Goal: Task Accomplishment & Management: Manage account settings

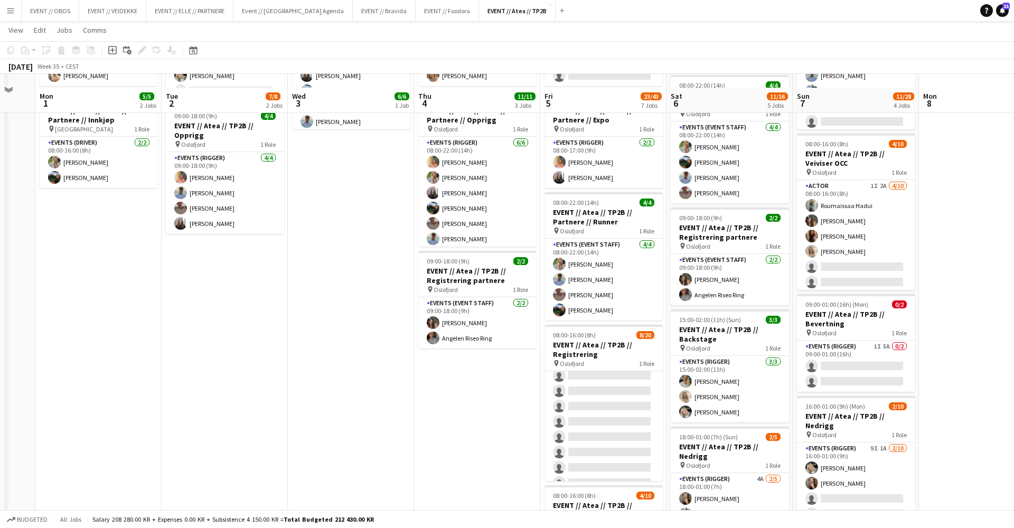
scroll to position [147, 0]
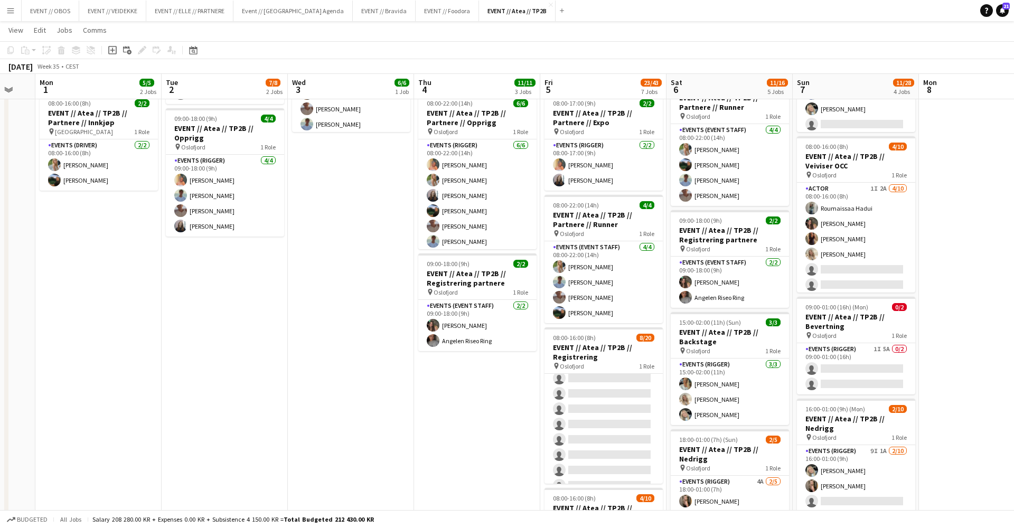
click at [363, 339] on app-date-cell "08:00-22:00 (14h) 6/6 EVENT // Atea // TP2B // Partnere // Opprigg pin Oslofjor…" at bounding box center [351, 422] width 126 height 902
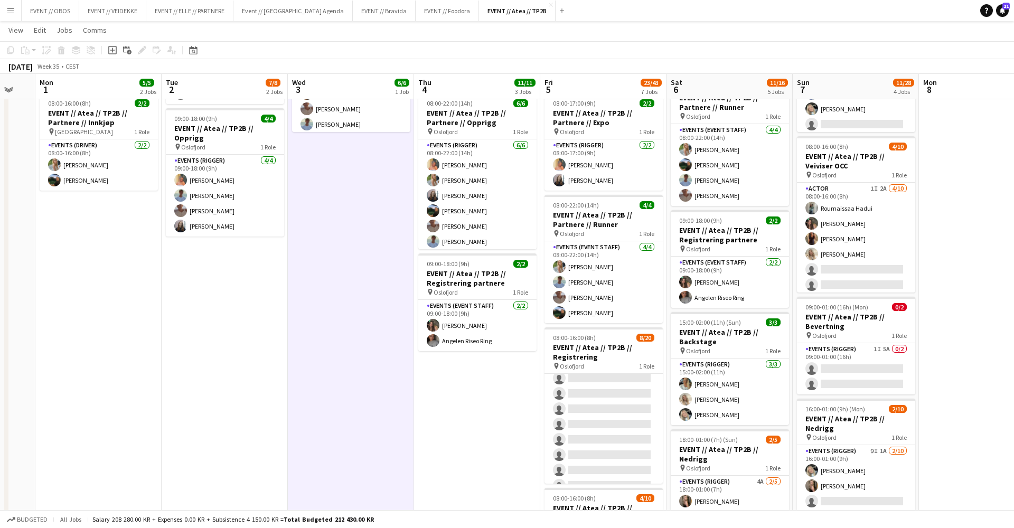
click at [464, 424] on app-date-cell "08:00-18:00 (10h) 3/3 EVENT // Atea // TP2B // Dekorering og backstage oppsett …" at bounding box center [477, 422] width 126 height 902
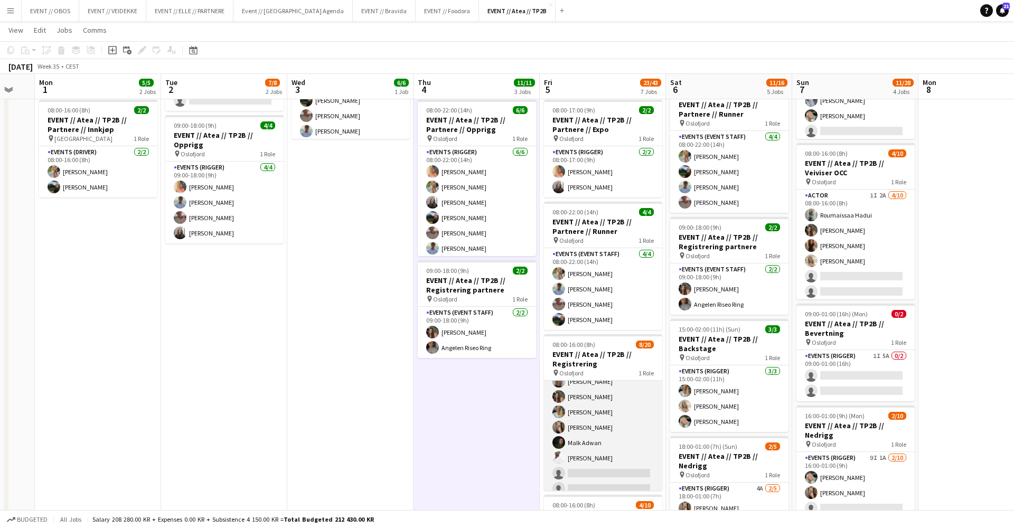
scroll to position [47, 0]
click at [589, 460] on app-card-role "Events (Event Staff) 19I 1A [DATE] 08:00-16:00 (8h) [PERSON_NAME] [PERSON_NAME]…" at bounding box center [603, 497] width 118 height 327
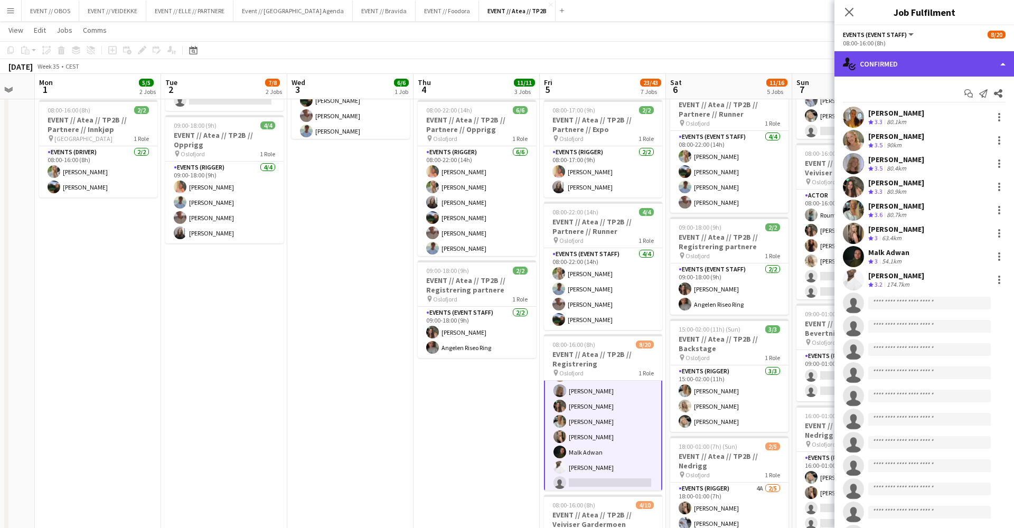
click at [906, 66] on div "single-neutral-actions-check-2 Confirmed" at bounding box center [925, 63] width 180 height 25
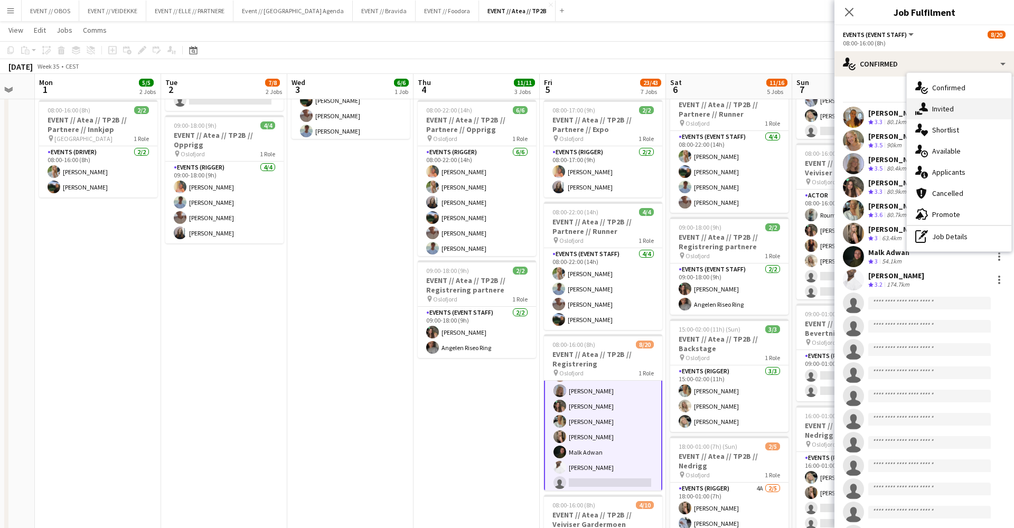
click at [942, 111] on div "single-neutral-actions-share-1 Invited" at bounding box center [959, 108] width 105 height 21
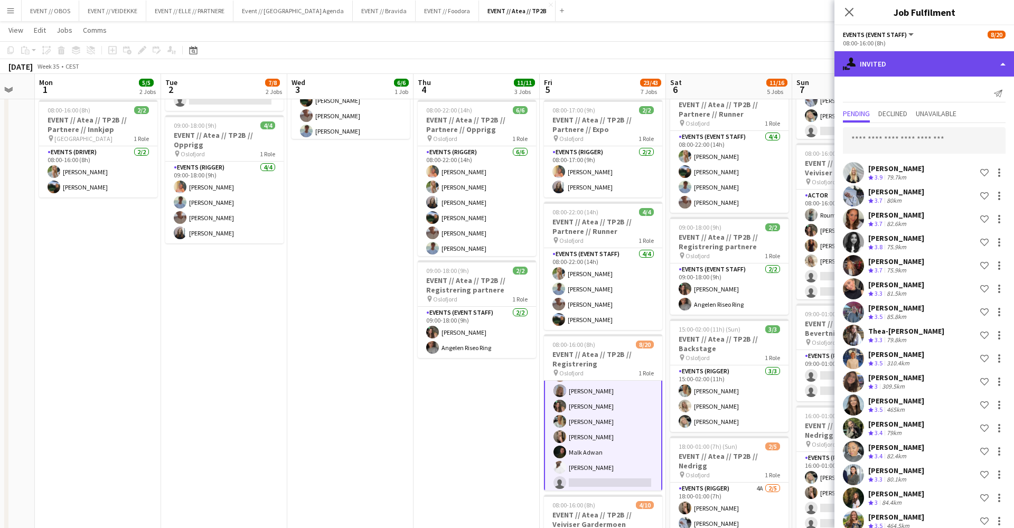
click at [922, 68] on div "single-neutral-actions-share-1 Invited" at bounding box center [925, 63] width 180 height 25
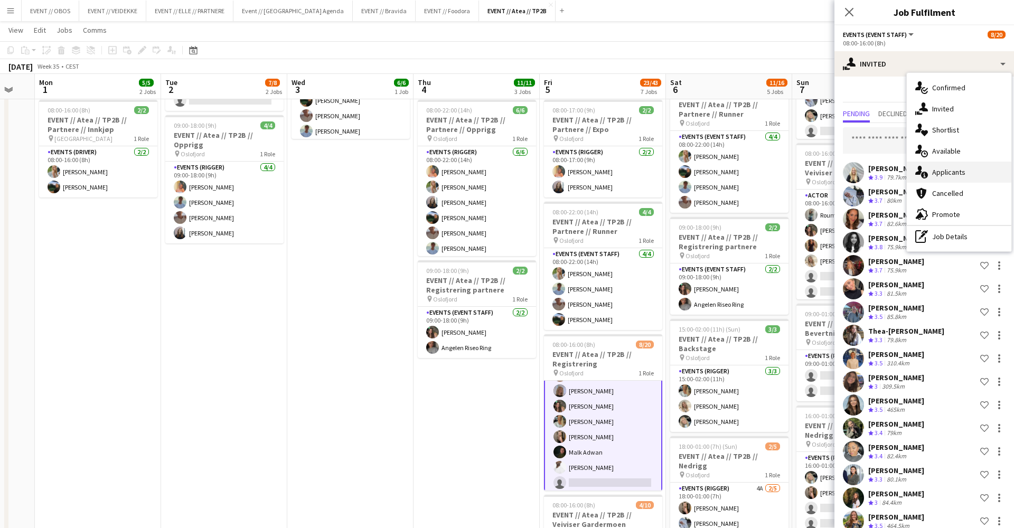
click at [935, 169] on div "single-neutral-actions-information Applicants" at bounding box center [959, 172] width 105 height 21
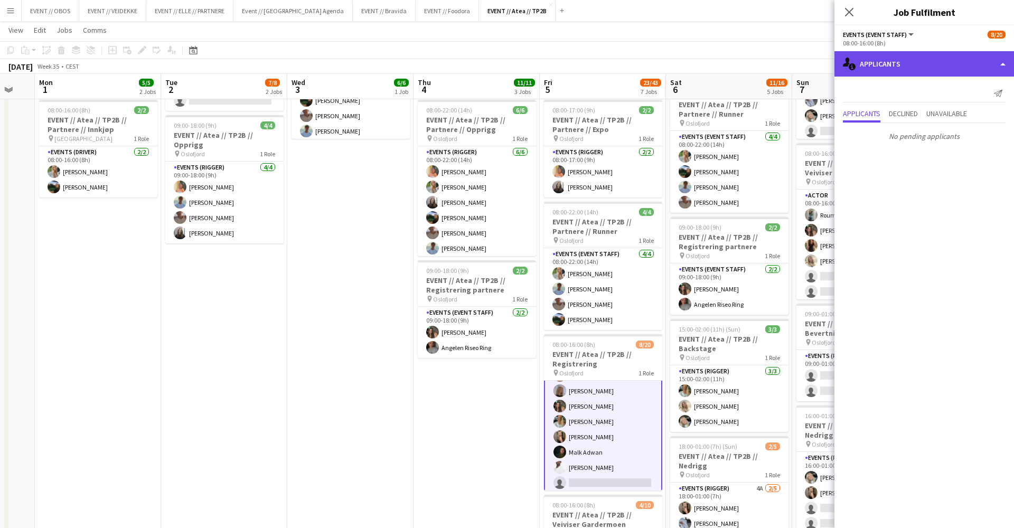
click at [889, 53] on div "single-neutral-actions-information Applicants" at bounding box center [925, 63] width 180 height 25
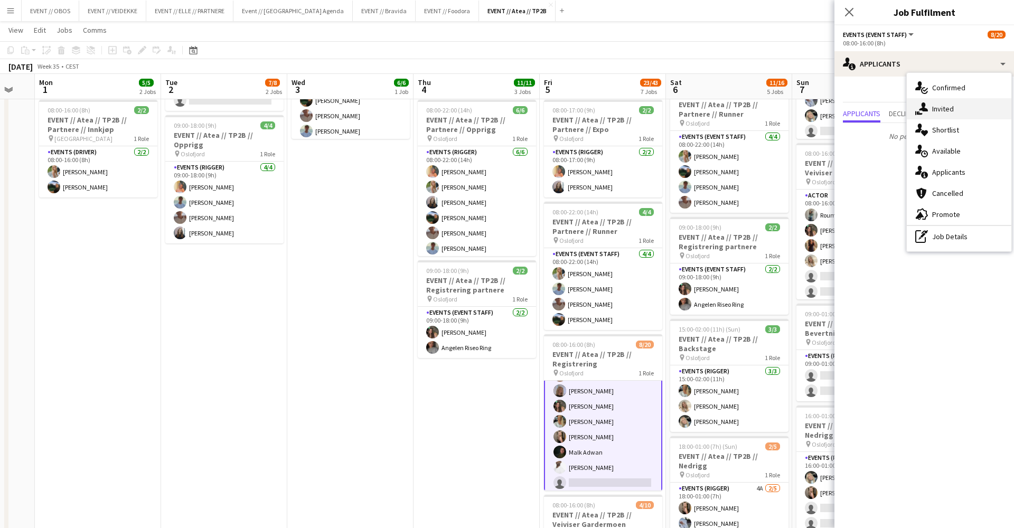
click at [927, 109] on icon at bounding box center [923, 107] width 9 height 9
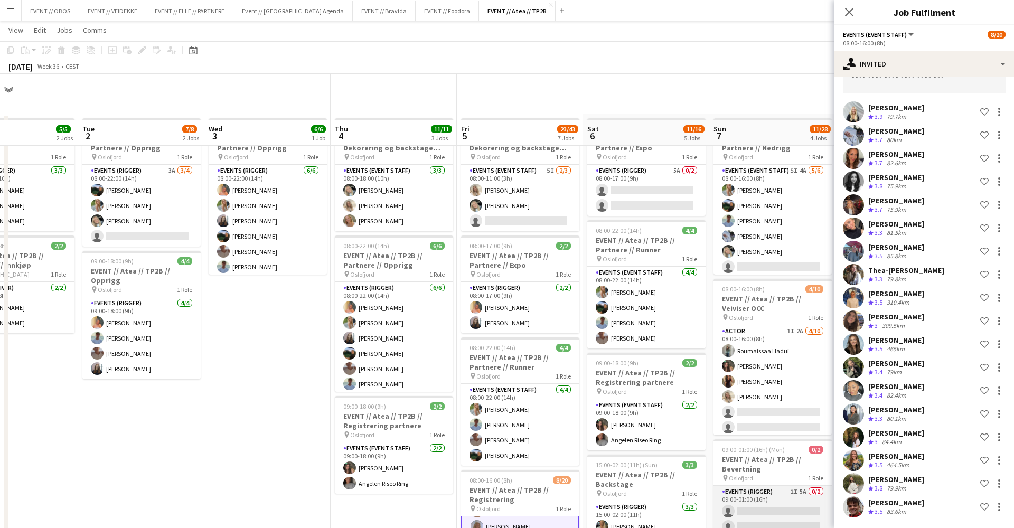
scroll to position [4, 0]
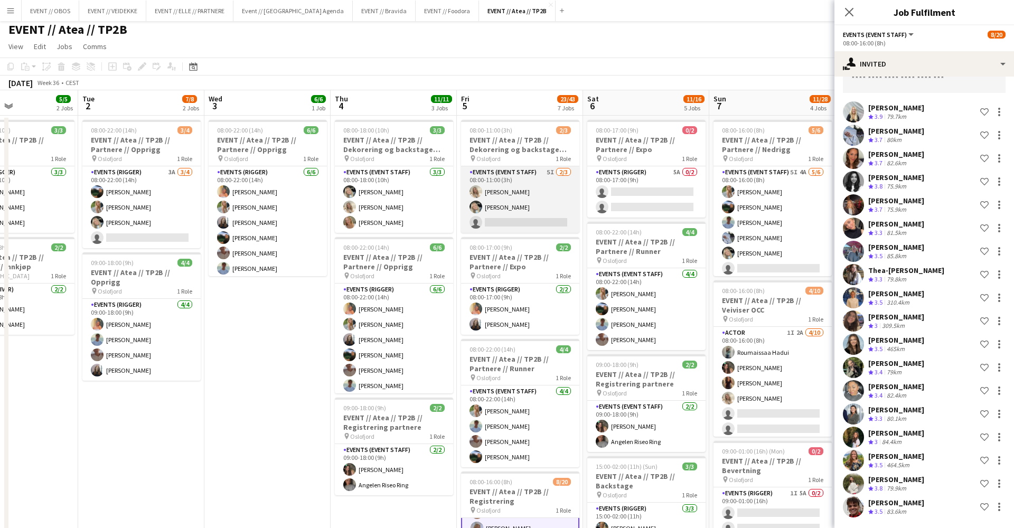
click at [551, 212] on app-card-role "Events (Event Staff) 5I [DATE] 08:00-11:00 (3h) [PERSON_NAME] [PERSON_NAME] sin…" at bounding box center [520, 199] width 118 height 67
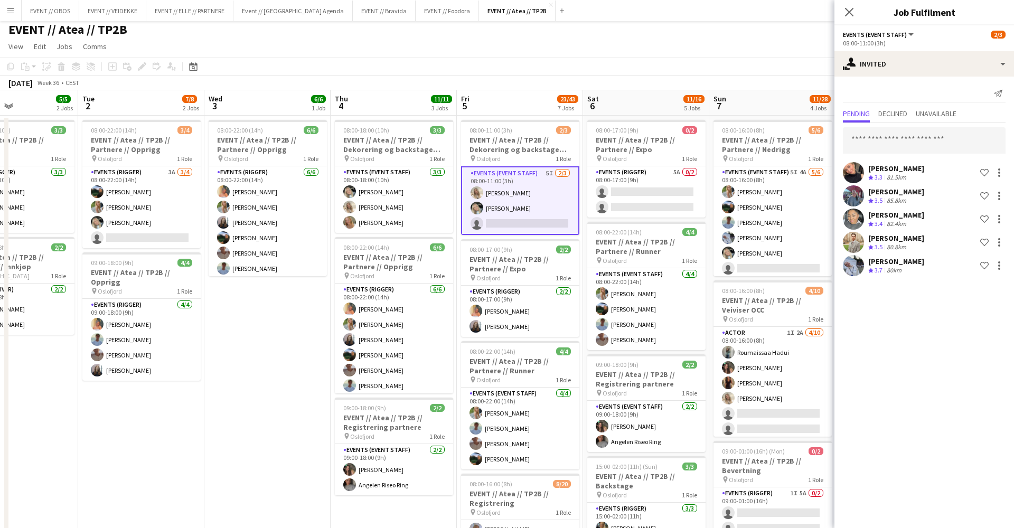
scroll to position [0, 0]
click at [896, 146] on input "text" at bounding box center [924, 140] width 163 height 26
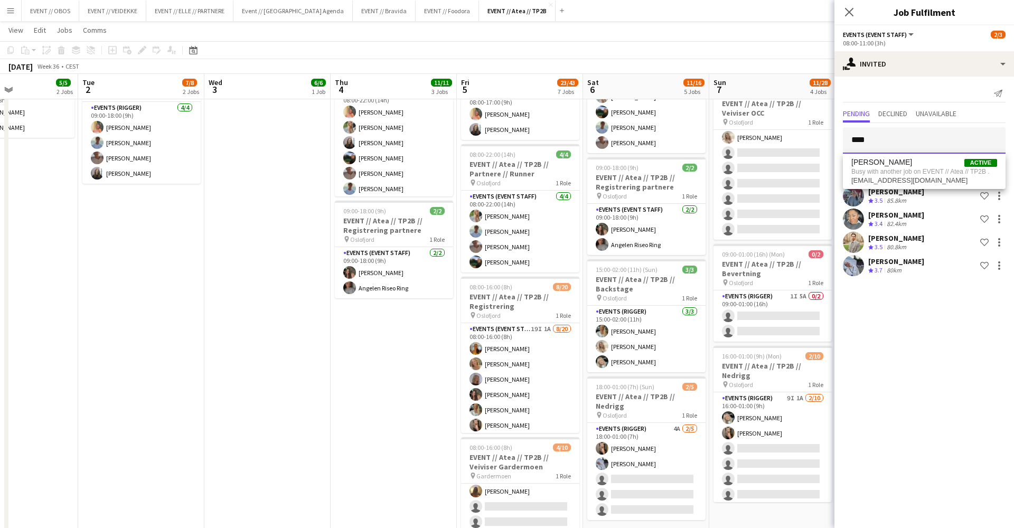
type input "****"
click at [420, 366] on app-date-cell "08:00-18:00 (10h) 3/3 EVENT // Atea // TP2B // Dekorering og backstage oppsett …" at bounding box center [394, 370] width 126 height 902
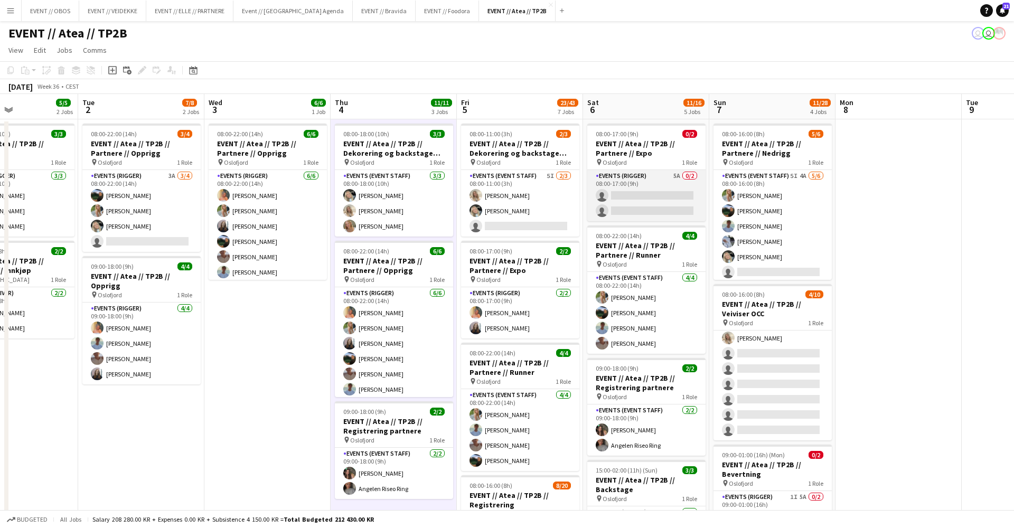
click at [667, 219] on app-card-role "Events (Rigger) 5A 0/2 08:00-17:00 (9h) single-neutral-actions single-neutral-a…" at bounding box center [647, 195] width 118 height 51
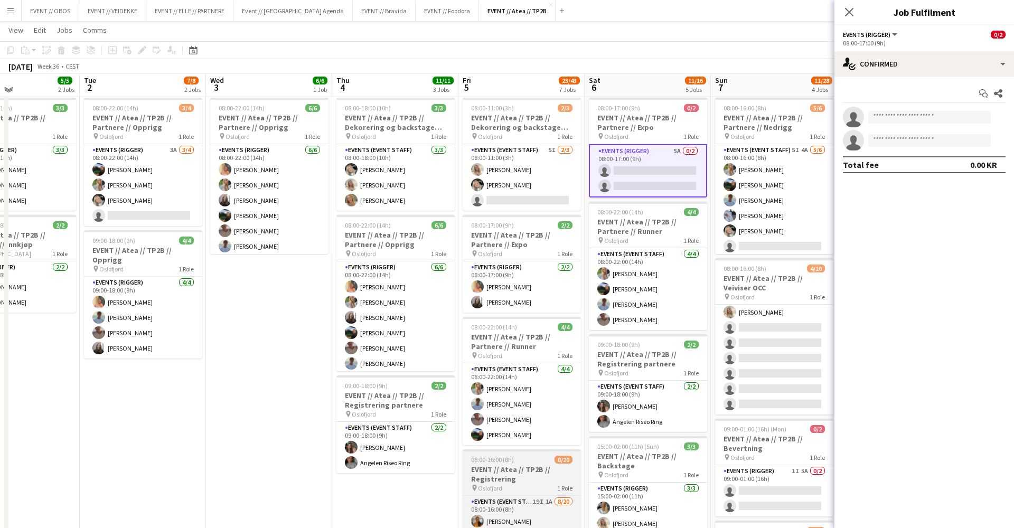
scroll to position [21, 0]
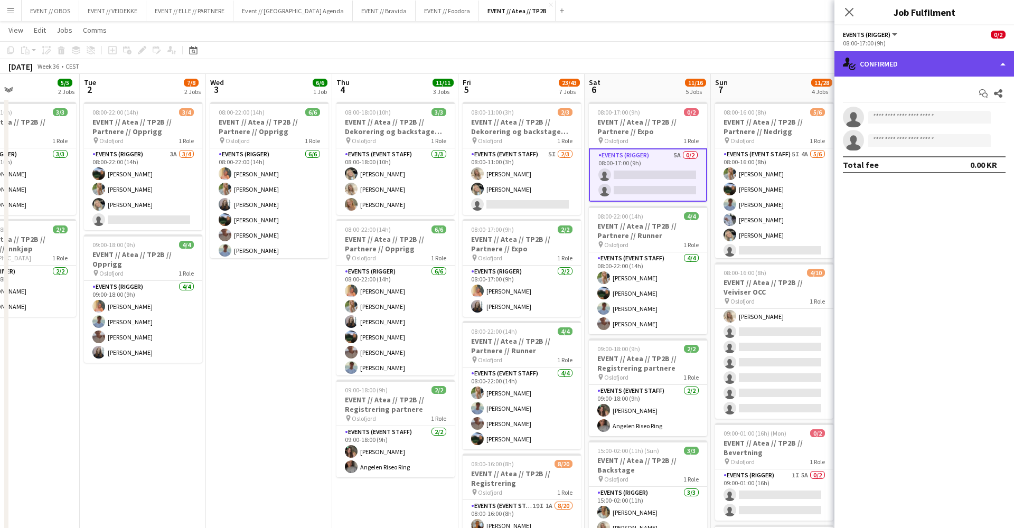
click at [851, 68] on icon "single-neutral-actions-check-2" at bounding box center [849, 64] width 13 height 13
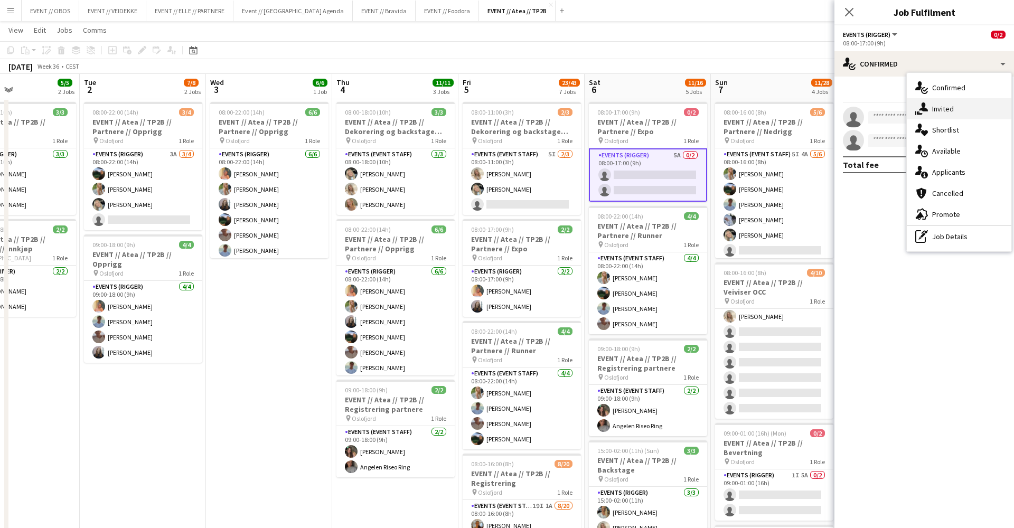
click at [940, 113] on div "single-neutral-actions-share-1 Invited" at bounding box center [959, 108] width 105 height 21
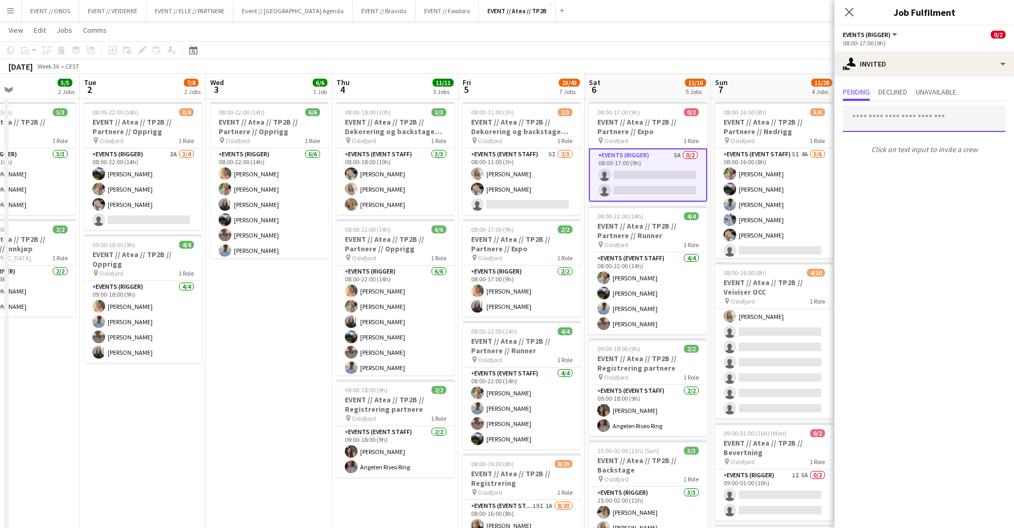
click at [920, 113] on input "text" at bounding box center [924, 119] width 163 height 26
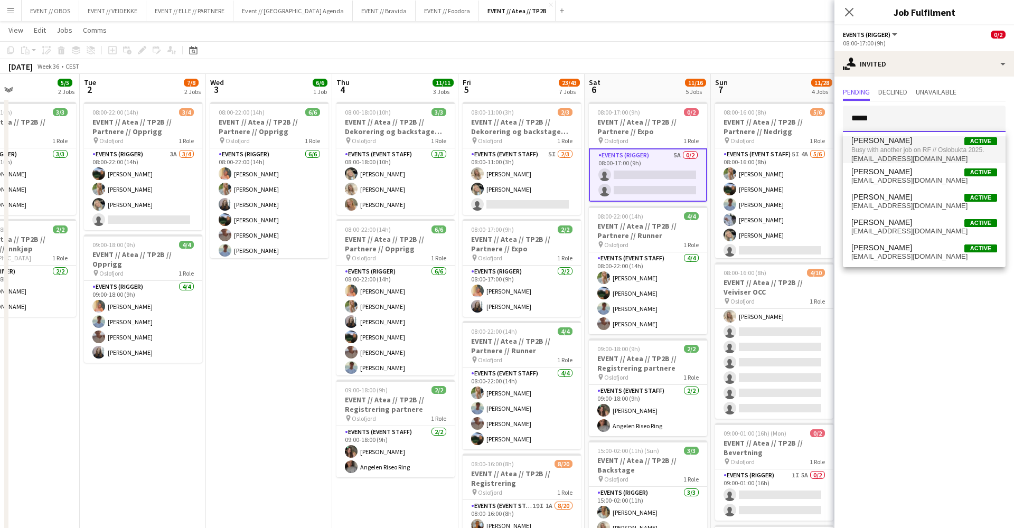
type input "*****"
click at [912, 146] on span "Busy with another job on RF // Oslobukta 2025." at bounding box center [925, 150] width 146 height 10
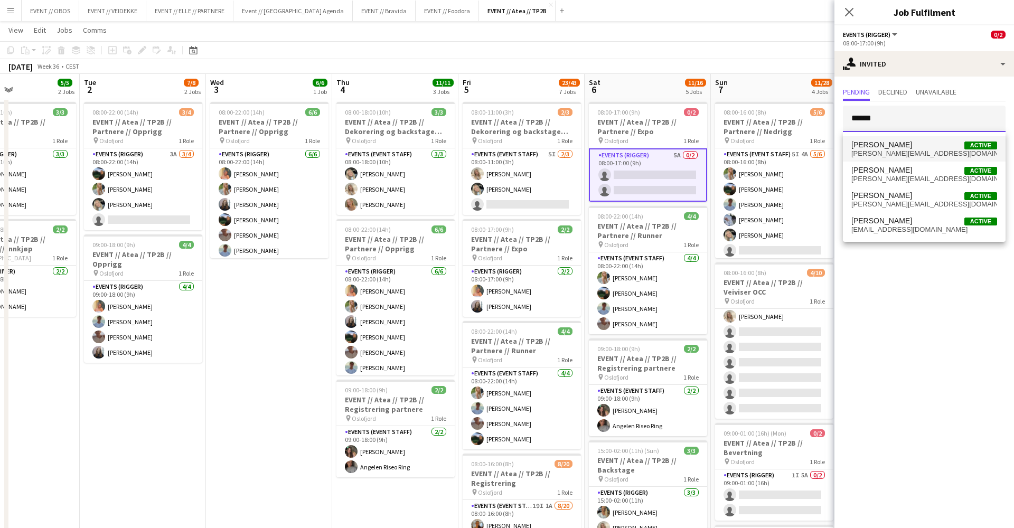
type input "******"
click at [917, 155] on span "[PERSON_NAME][EMAIL_ADDRESS][DOMAIN_NAME]" at bounding box center [925, 154] width 146 height 8
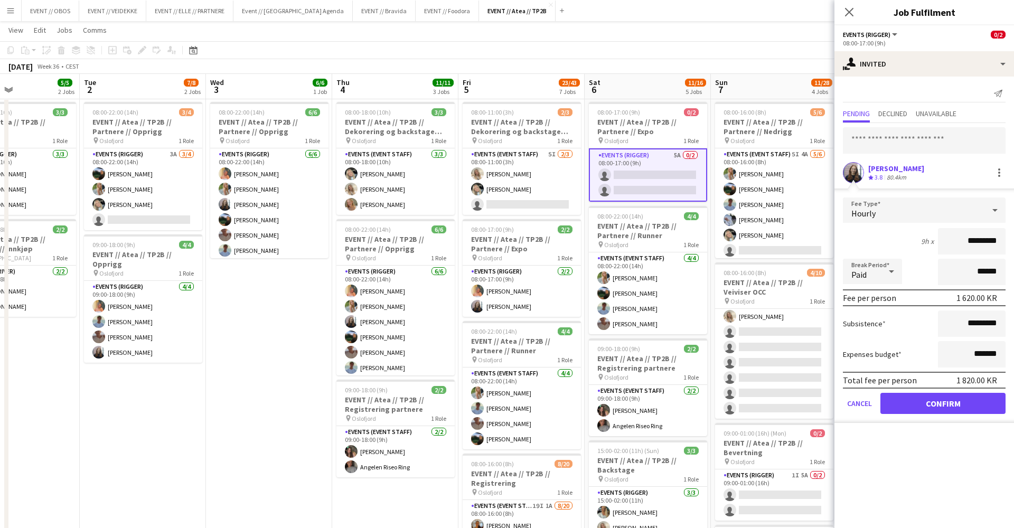
click at [932, 400] on button "Confirm" at bounding box center [943, 403] width 125 height 21
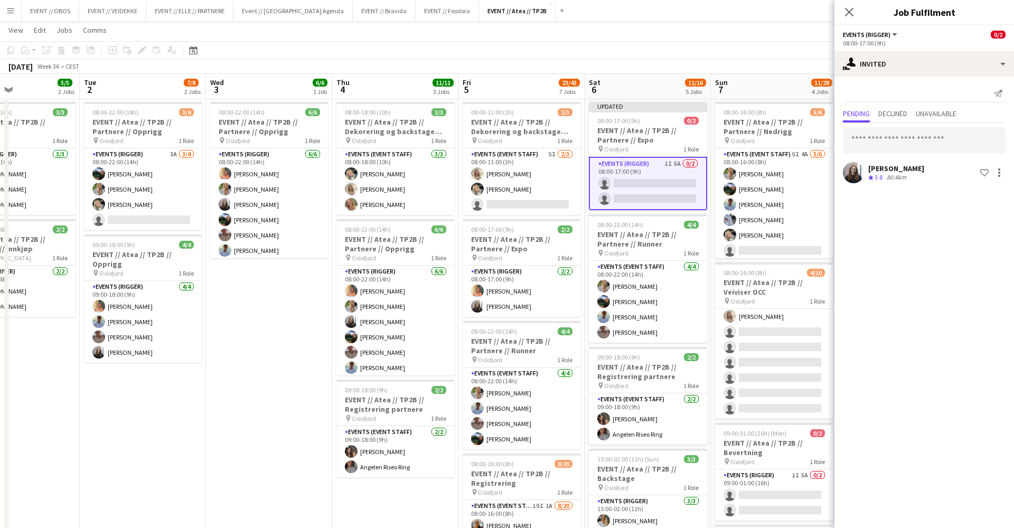
click at [724, 37] on app-page-menu "View Day view expanded Day view collapsed Month view Date picker Jump to [DATE]…" at bounding box center [507, 31] width 1014 height 20
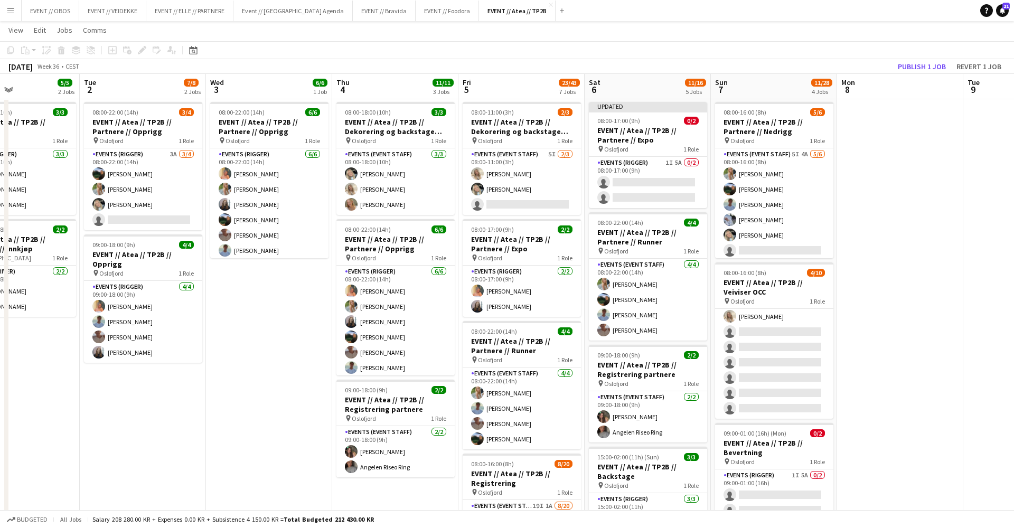
click at [916, 76] on app-board-header-date "Mon 8" at bounding box center [900, 86] width 126 height 25
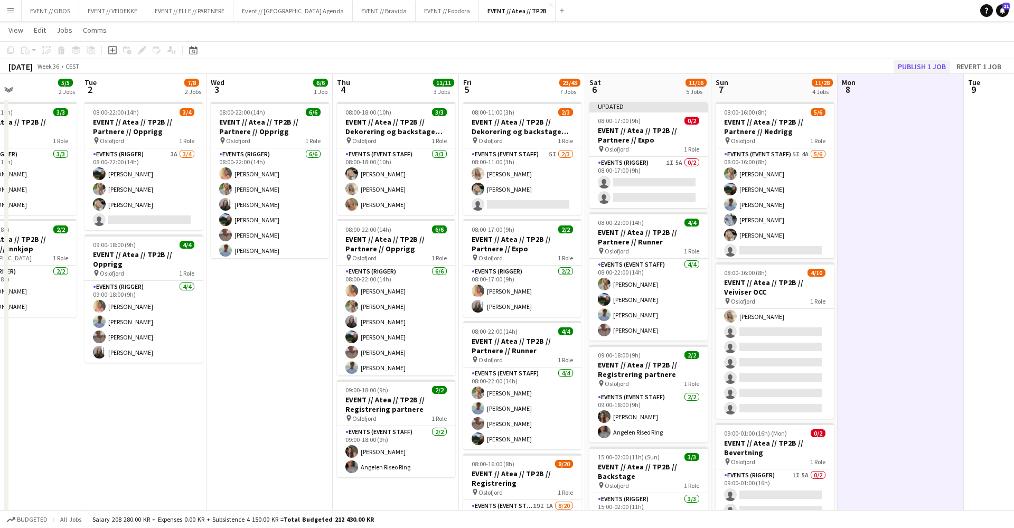
click at [923, 66] on button "Publish 1 job" at bounding box center [922, 67] width 57 height 14
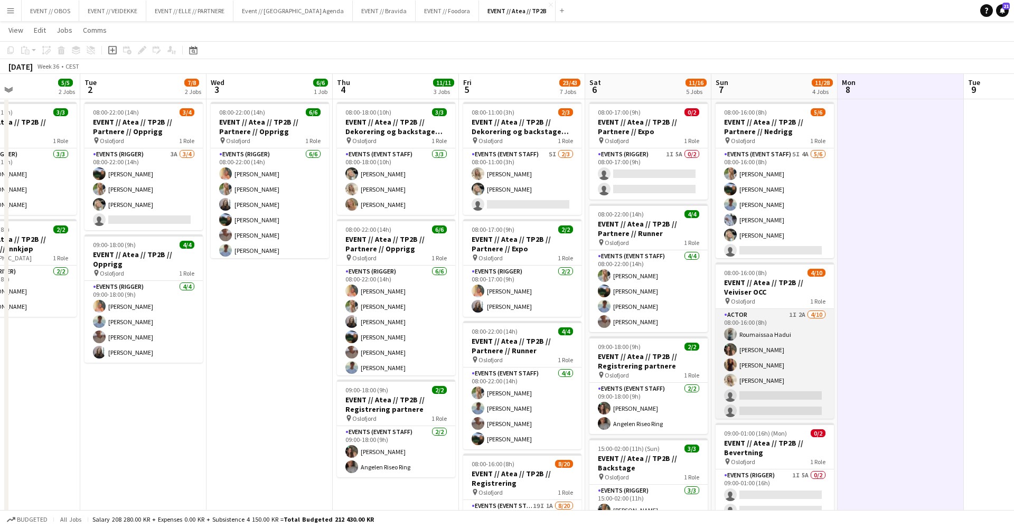
scroll to position [-1, 0]
click at [768, 360] on app-card-role "Actor 1I 2A [DATE] 08:00-16:00 (8h) [PERSON_NAME] [PERSON_NAME] single-neutral-…" at bounding box center [775, 396] width 118 height 174
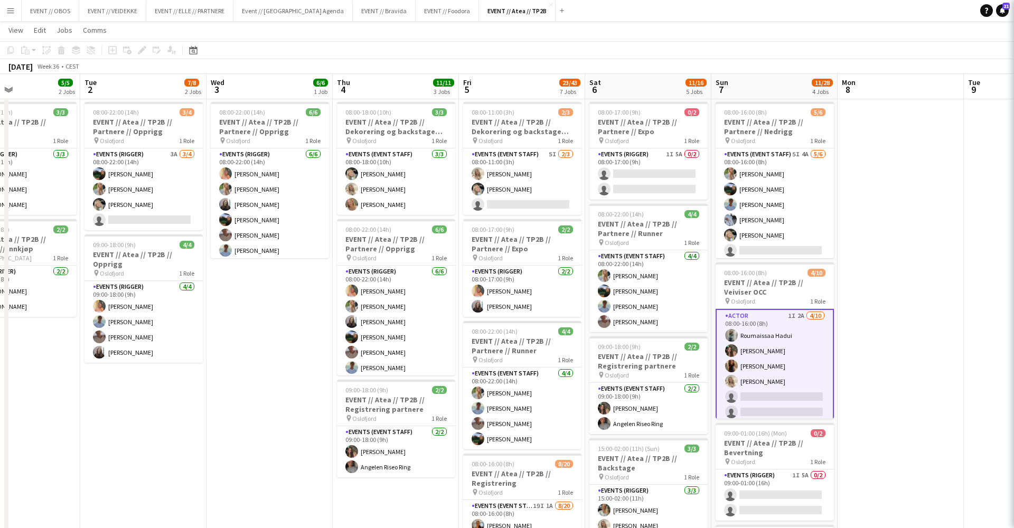
scroll to position [0, 0]
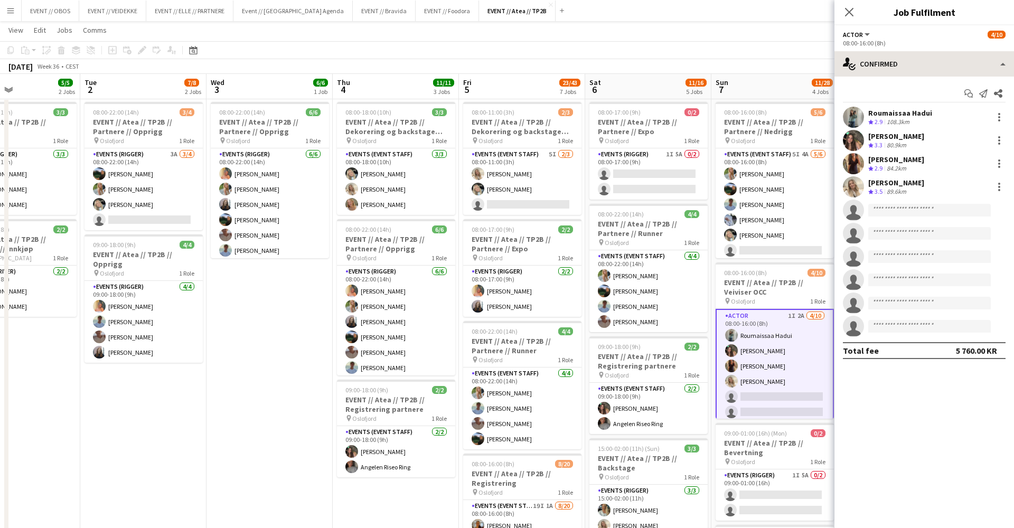
click at [892, 51] on div "Actor All roles Actor [DATE] 08:00-16:00 (8h) single-neutral-actions-check-2 Co…" at bounding box center [925, 276] width 180 height 503
click at [898, 66] on div "single-neutral-actions-check-2 Confirmed" at bounding box center [925, 63] width 180 height 25
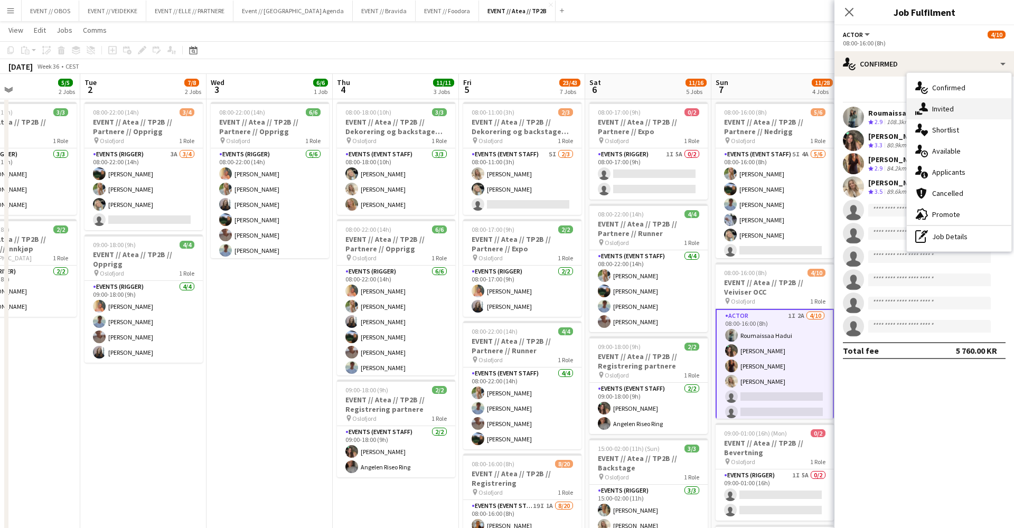
click at [924, 116] on div "single-neutral-actions-share-1 Invited" at bounding box center [959, 108] width 105 height 21
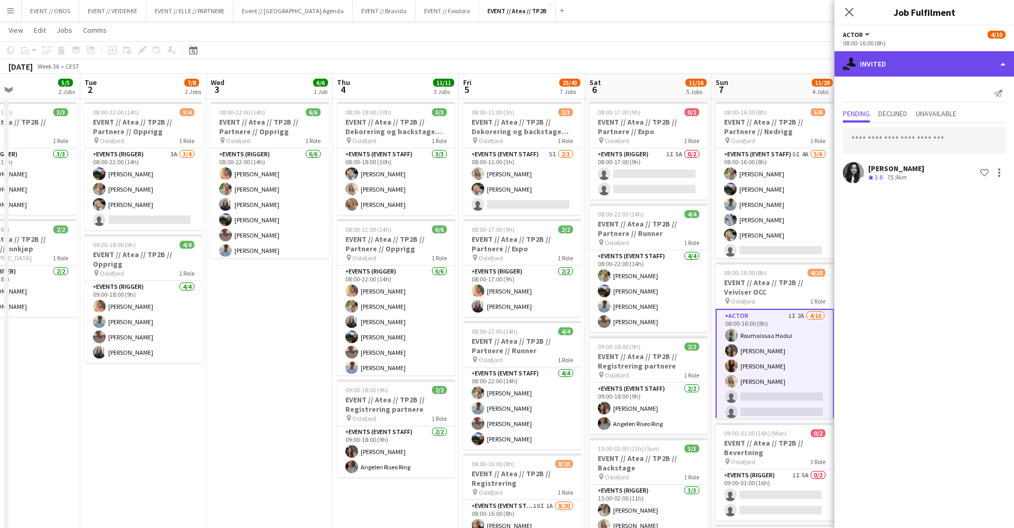
click at [912, 71] on div "single-neutral-actions-share-1 Invited" at bounding box center [925, 63] width 180 height 25
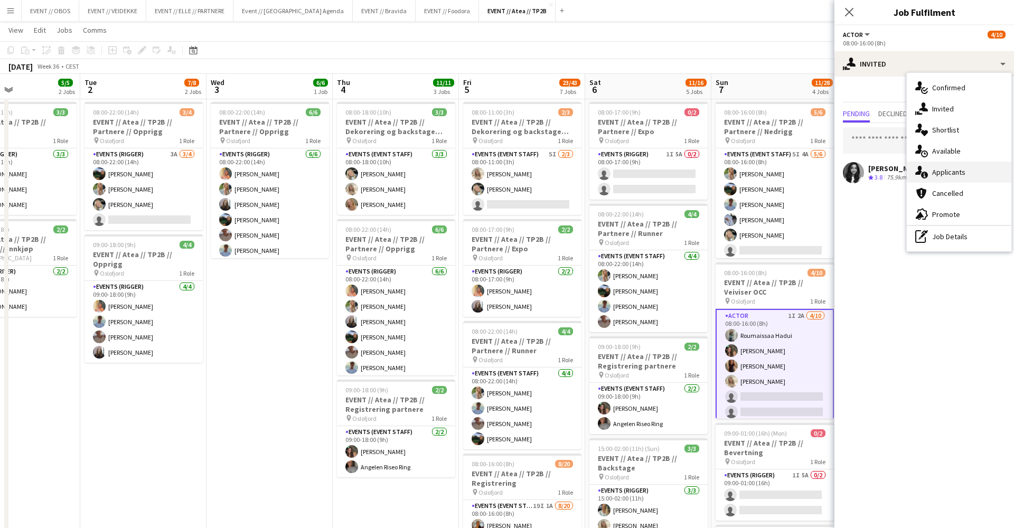
click at [947, 175] on div "single-neutral-actions-information Applicants" at bounding box center [959, 172] width 105 height 21
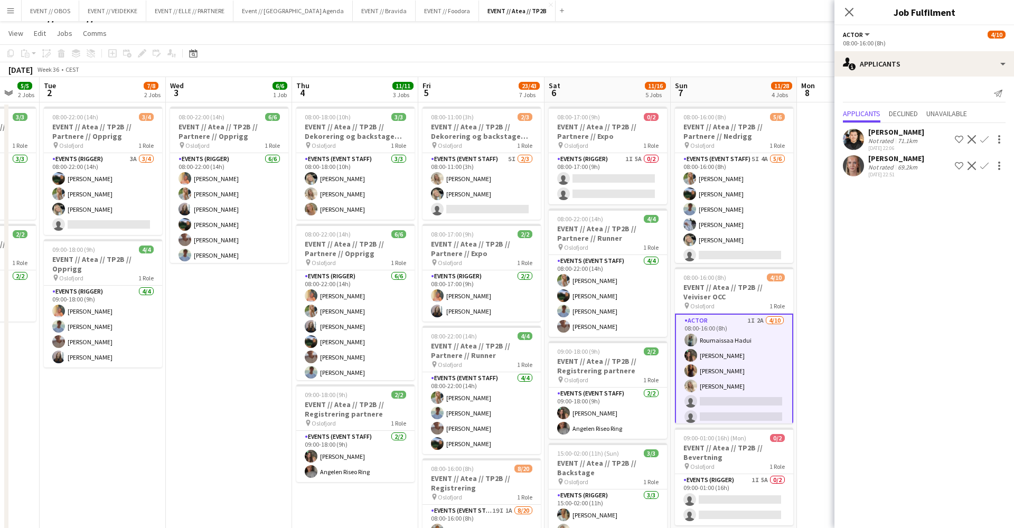
scroll to position [17, 0]
click at [619, 182] on app-card-role "Events (Rigger) 1I 5A 0/2 08:00-17:00 (9h) single-neutral-actions single-neutra…" at bounding box center [608, 178] width 118 height 51
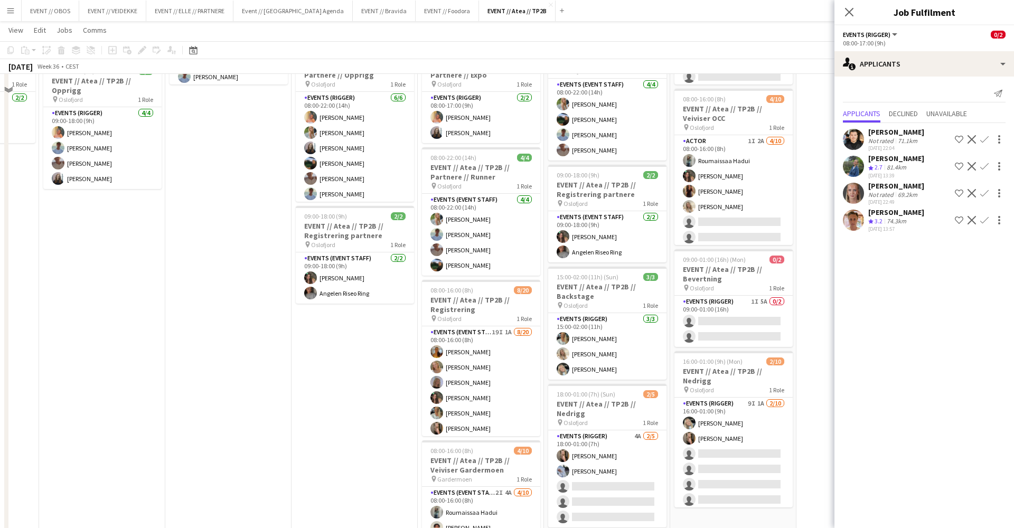
scroll to position [285, 0]
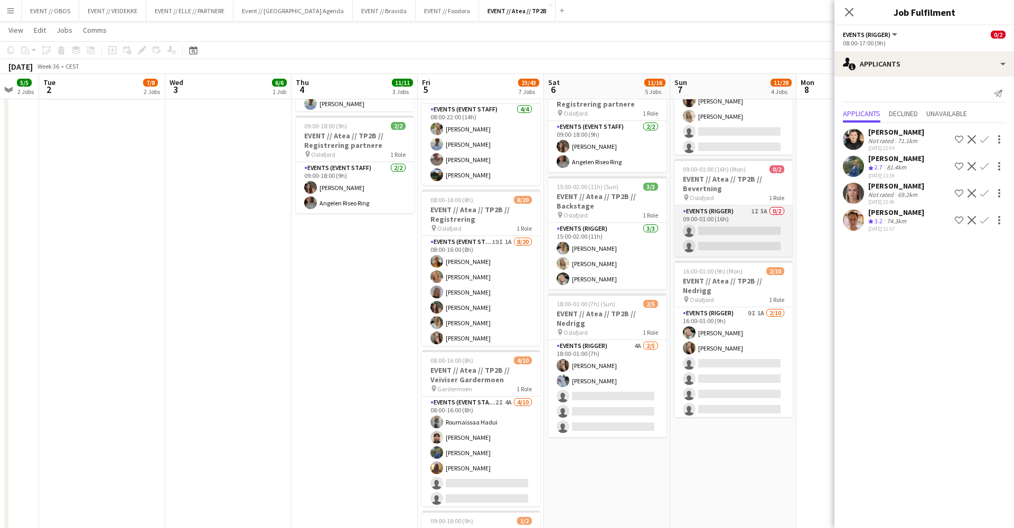
click at [737, 249] on app-card-role "Events (Rigger) 1I 5A 0/2 09:00-01:00 (16h) single-neutral-actions single-neutr…" at bounding box center [734, 231] width 118 height 51
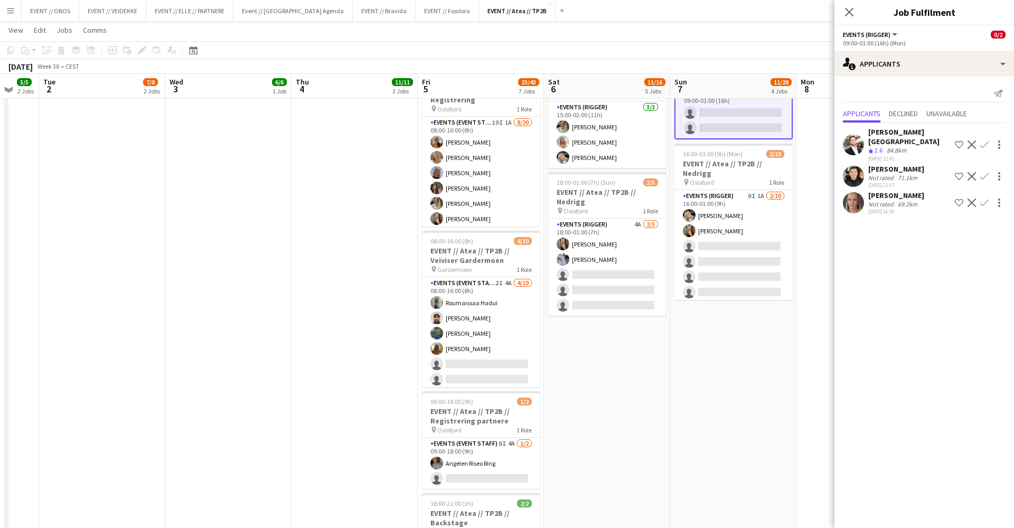
scroll to position [394, 0]
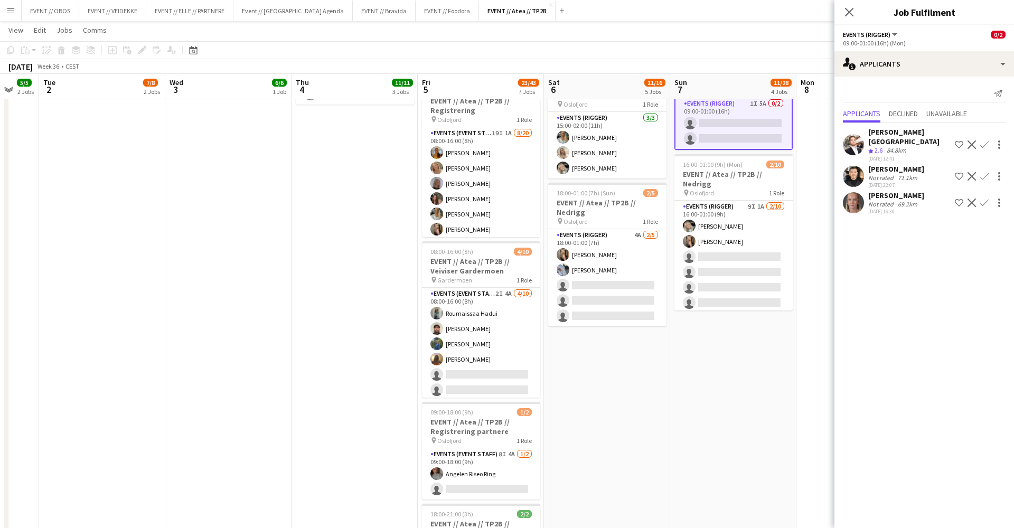
click at [324, 193] on app-date-cell "08:00-18:00 (10h) 3/3 EVENT // Atea // TP2B // Dekorering og backstage oppsett …" at bounding box center [355, 176] width 126 height 902
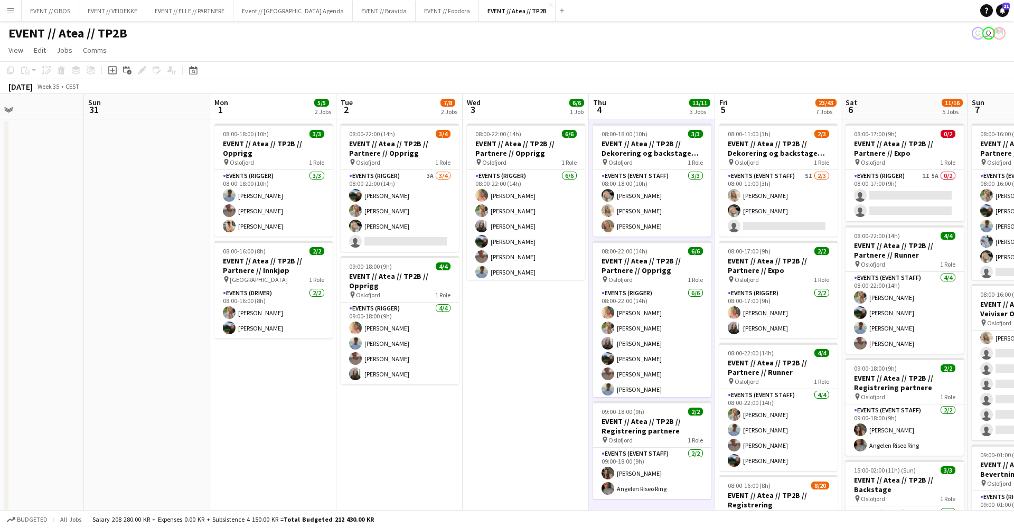
scroll to position [0, 0]
click at [904, 3] on app-navbar "Menu Boards Boards Boards All jobs Status Workforce Workforce My Workforce Recr…" at bounding box center [507, 10] width 1014 height 21
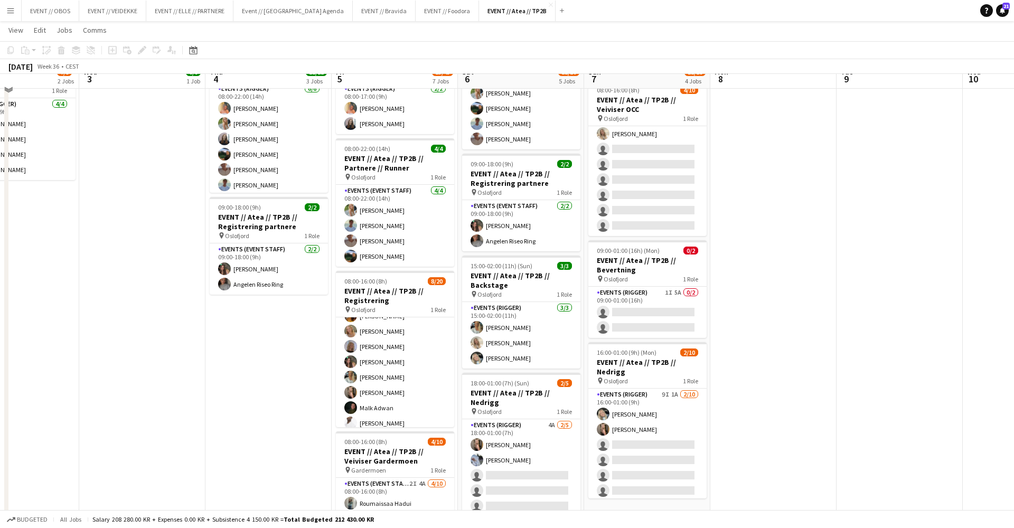
scroll to position [189, 0]
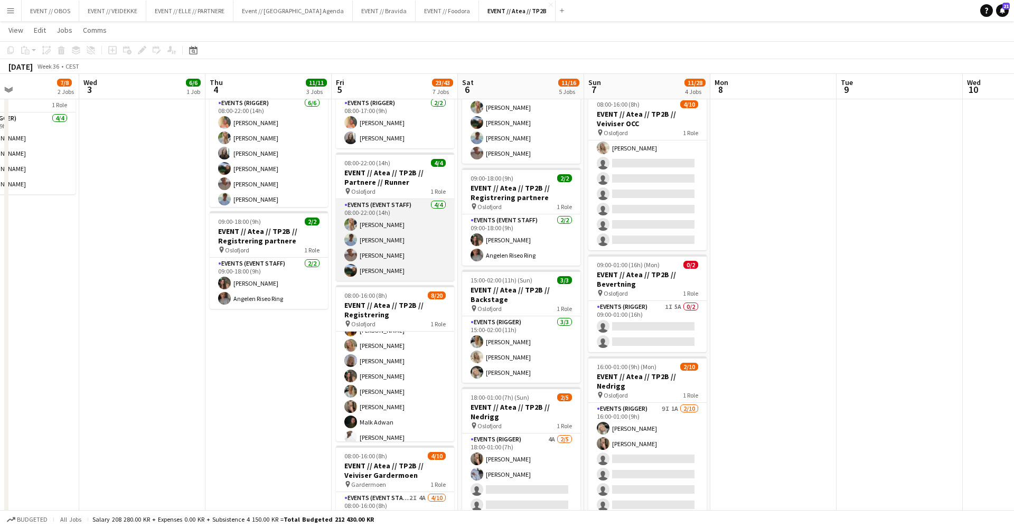
click at [344, 251] on app-card-role "Events (Event Staff) [DATE] 08:00-22:00 (14h) [PERSON_NAME] [PERSON_NAME] [PERS…" at bounding box center [395, 240] width 118 height 82
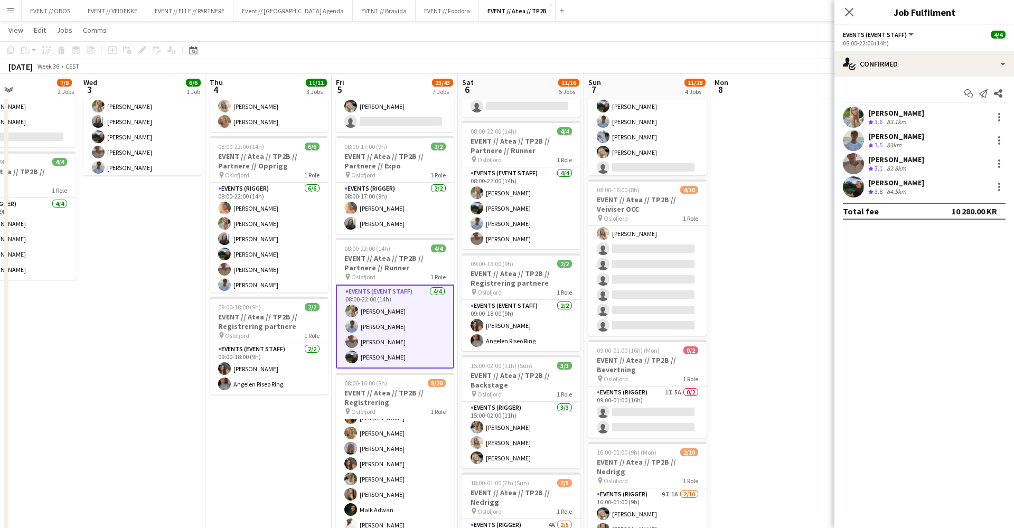
scroll to position [29, 0]
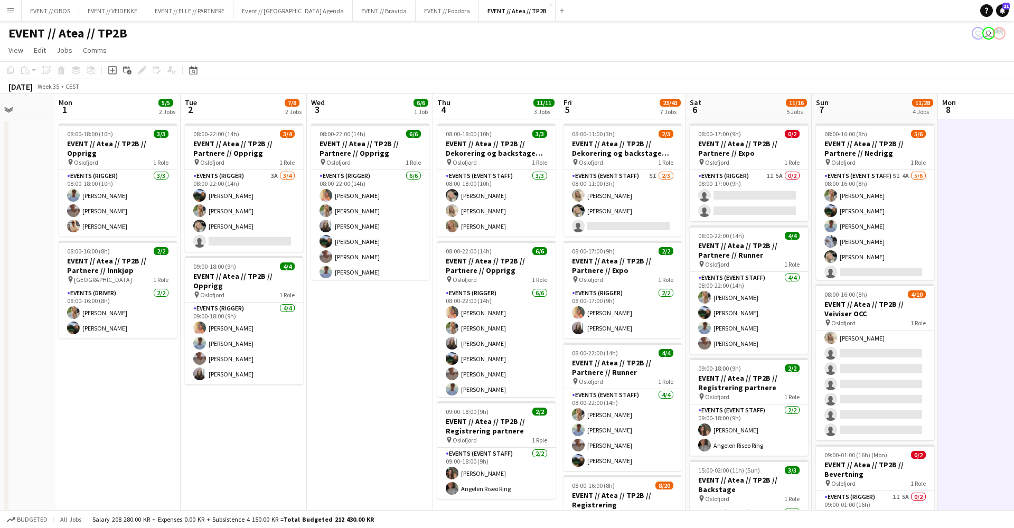
scroll to position [0, 0]
click at [517, 215] on app-card-role "Events (Event Staff) [DATE] 08:00-18:00 (10h) [PERSON_NAME] [PERSON_NAME] [PERS…" at bounding box center [496, 203] width 118 height 67
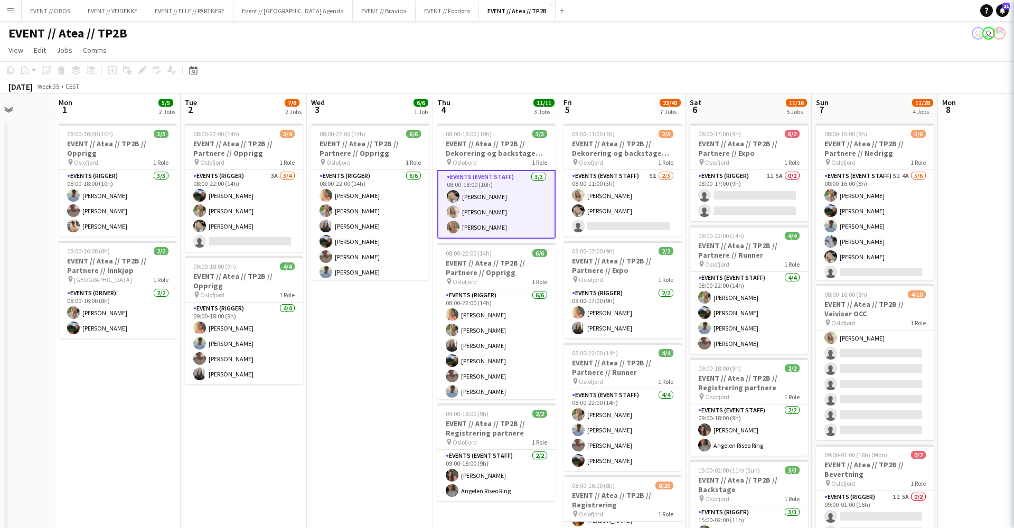
scroll to position [0, 325]
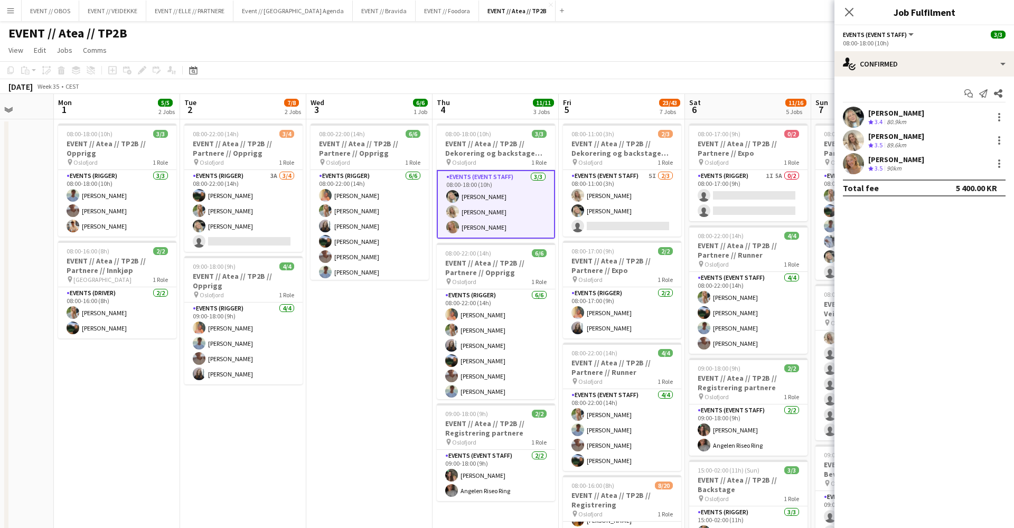
click at [851, 171] on app-user-avatar at bounding box center [853, 163] width 21 height 21
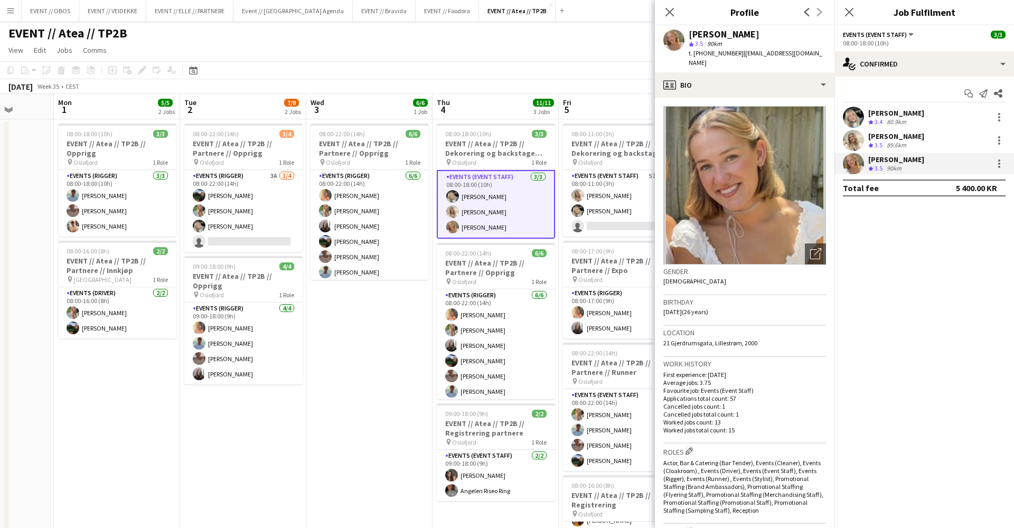
click at [624, 60] on app-page-menu "View Day view expanded Day view collapsed Month view Date picker Jump to [DATE]…" at bounding box center [507, 51] width 1014 height 20
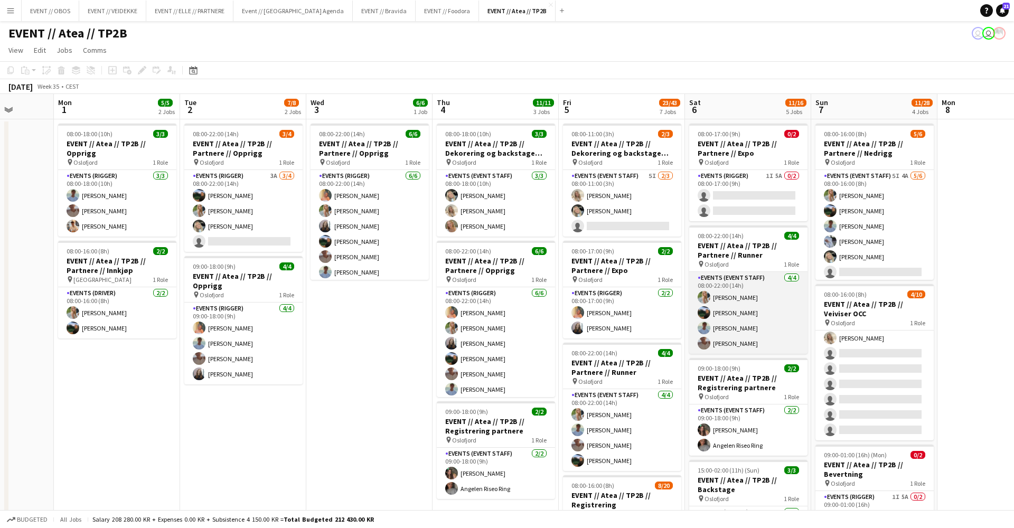
scroll to position [0, 0]
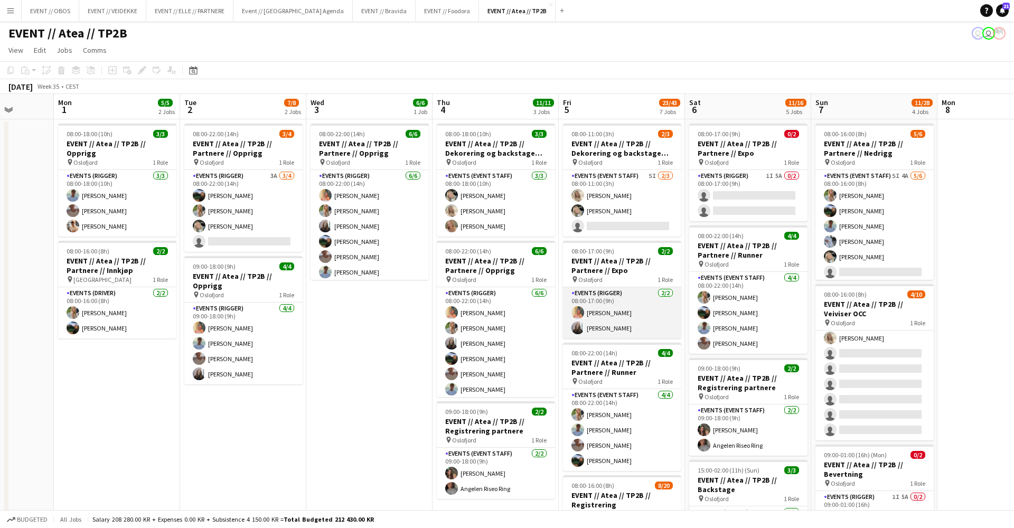
click at [622, 307] on app-card-role "Events (Rigger) [DATE] 08:00-17:00 (9h) [PERSON_NAME] [PERSON_NAME]" at bounding box center [622, 312] width 118 height 51
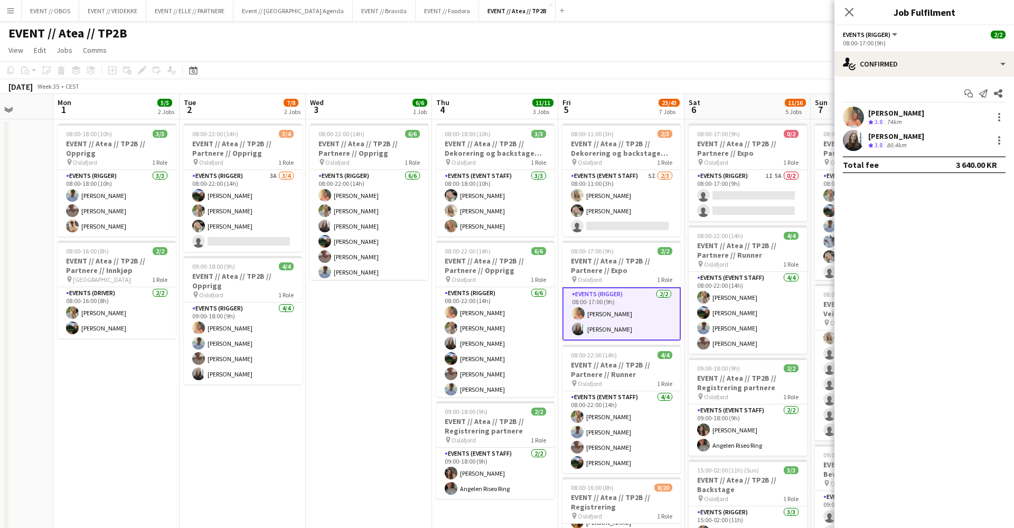
click at [850, 99] on div "Start chat Send notification Share" at bounding box center [924, 93] width 163 height 17
click at [851, 111] on app-user-avatar at bounding box center [853, 117] width 21 height 21
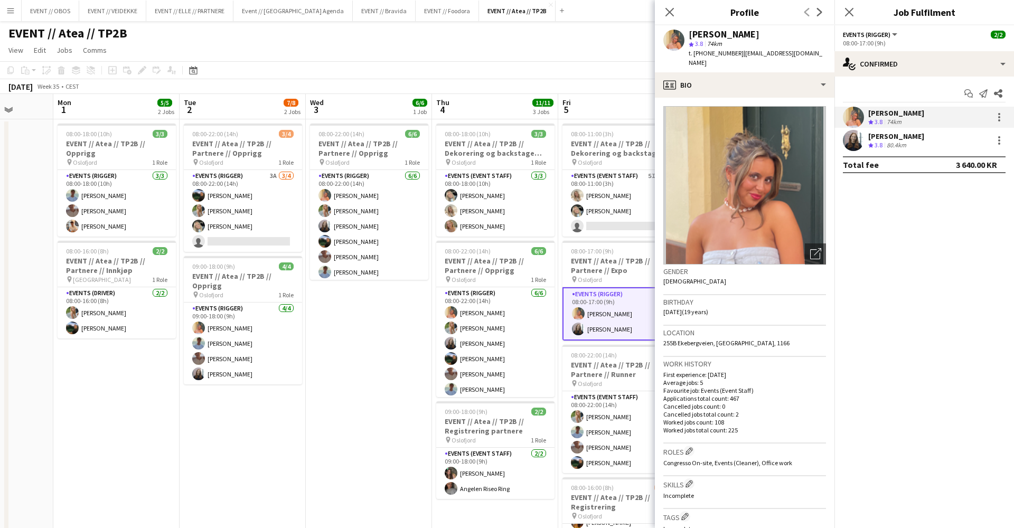
click at [554, 54] on app-page-menu "View Day view expanded Day view collapsed Month view Date picker Jump to [DATE]…" at bounding box center [507, 51] width 1014 height 20
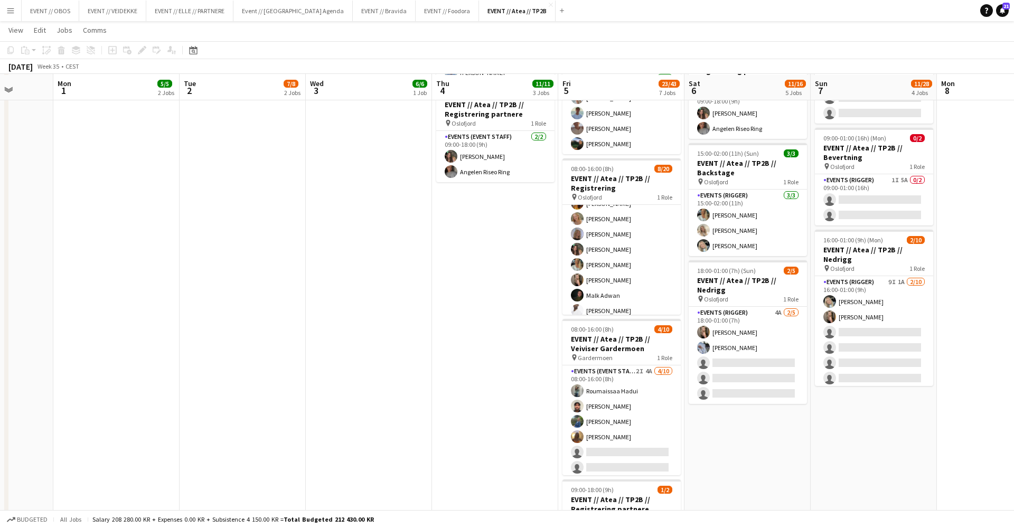
scroll to position [317, 0]
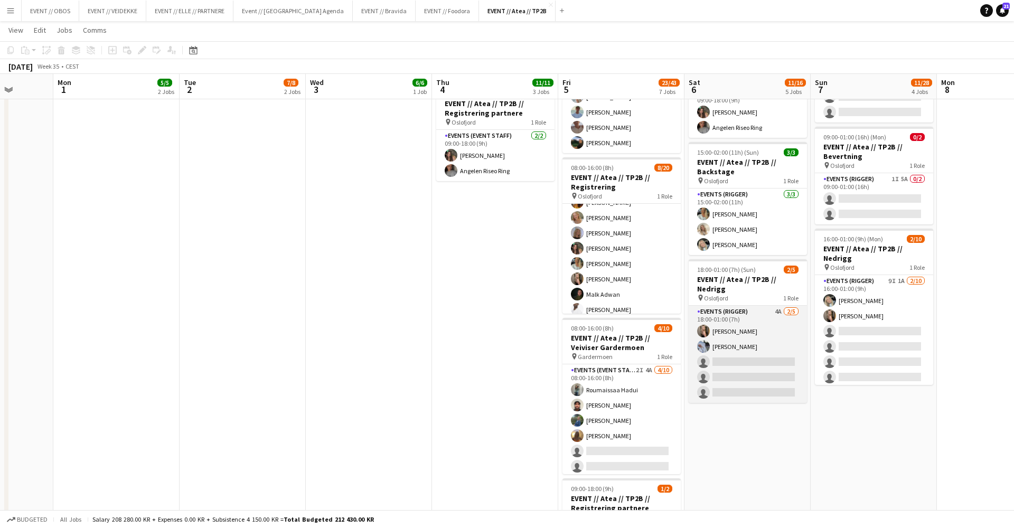
click at [743, 368] on app-card-role "Events (Rigger) 4A [DATE] 18:00-01:00 (7h) [PERSON_NAME] [PERSON_NAME] single-n…" at bounding box center [748, 354] width 118 height 97
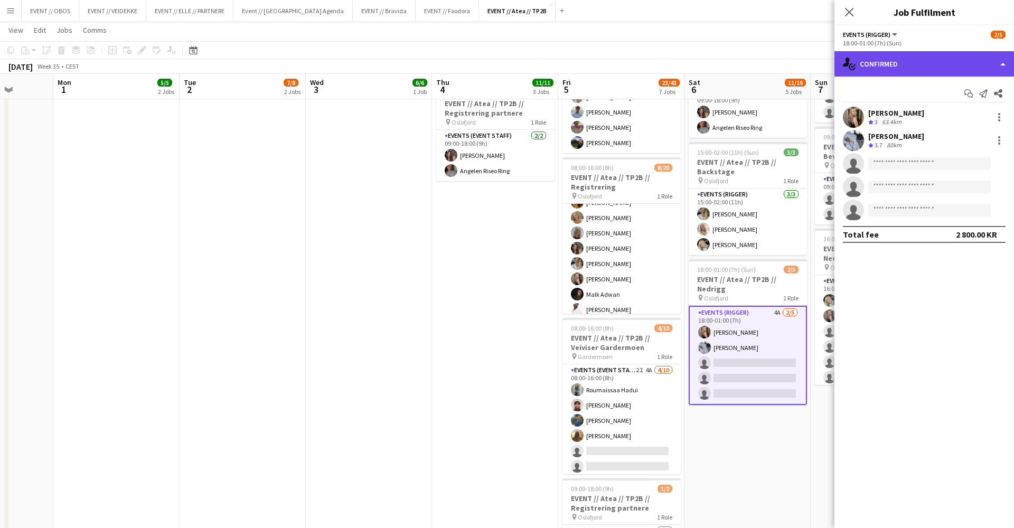
click at [876, 68] on div "single-neutral-actions-check-2 Confirmed" at bounding box center [925, 63] width 180 height 25
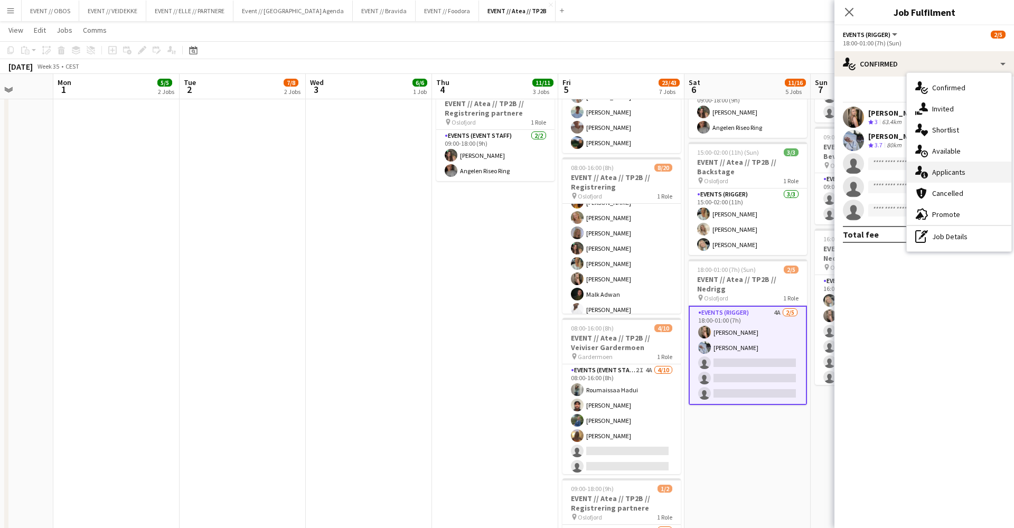
click at [946, 169] on div "single-neutral-actions-information Applicants" at bounding box center [959, 172] width 105 height 21
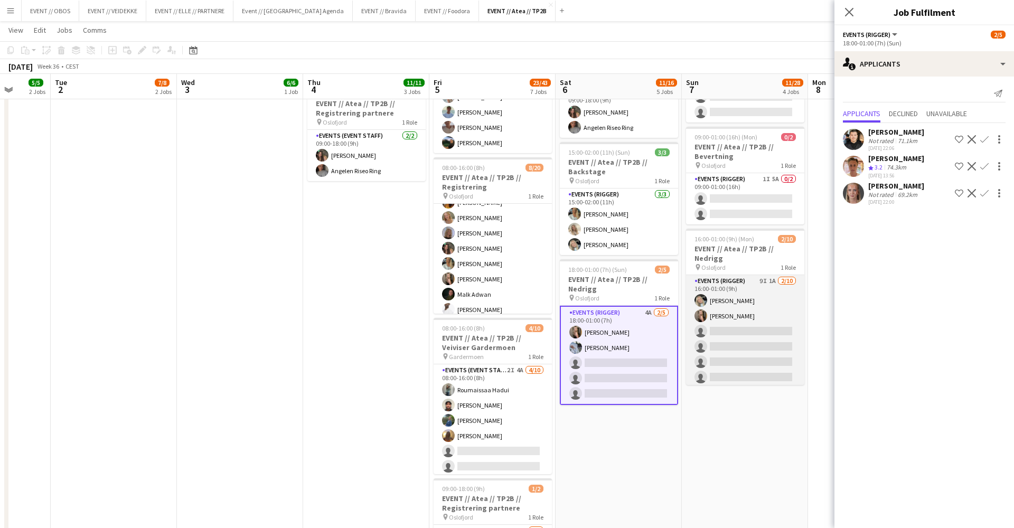
scroll to position [0, 455]
click at [751, 313] on app-card-role "Events (Rigger) 9I 1A [DATE] 16:00-01:00 (9h) [PERSON_NAME] [PERSON_NAME] singl…" at bounding box center [745, 362] width 118 height 174
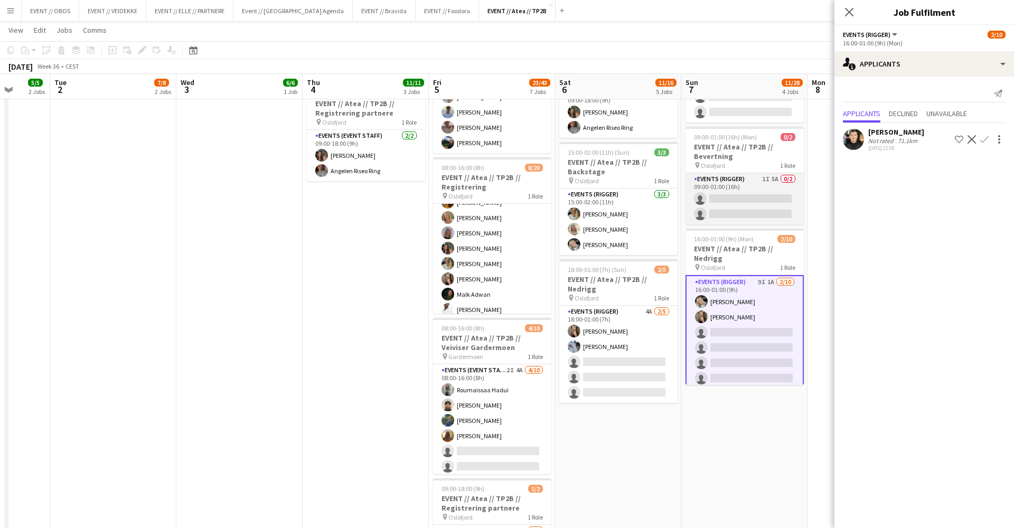
click at [758, 203] on app-card-role "Events (Rigger) 1I 5A 0/2 09:00-01:00 (16h) single-neutral-actions single-neutr…" at bounding box center [745, 198] width 118 height 51
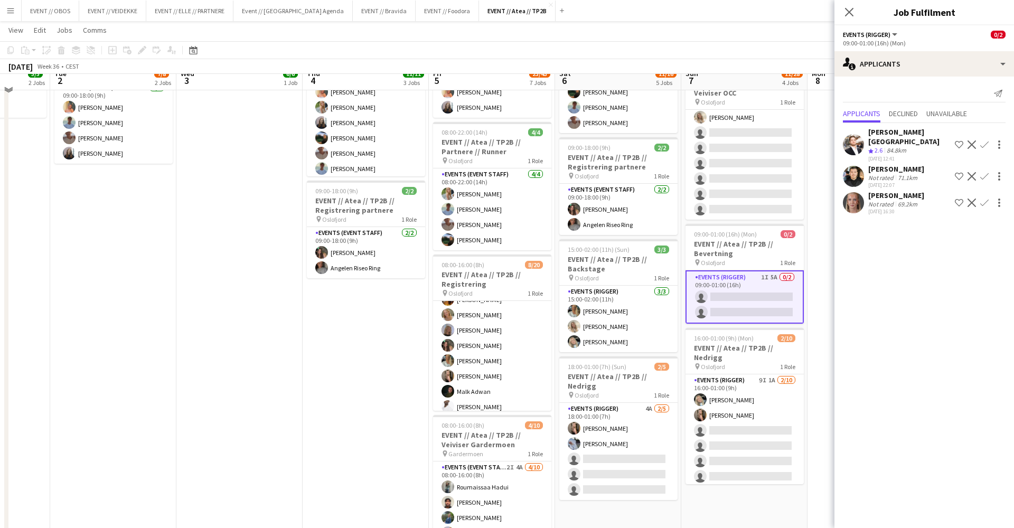
scroll to position [211, 0]
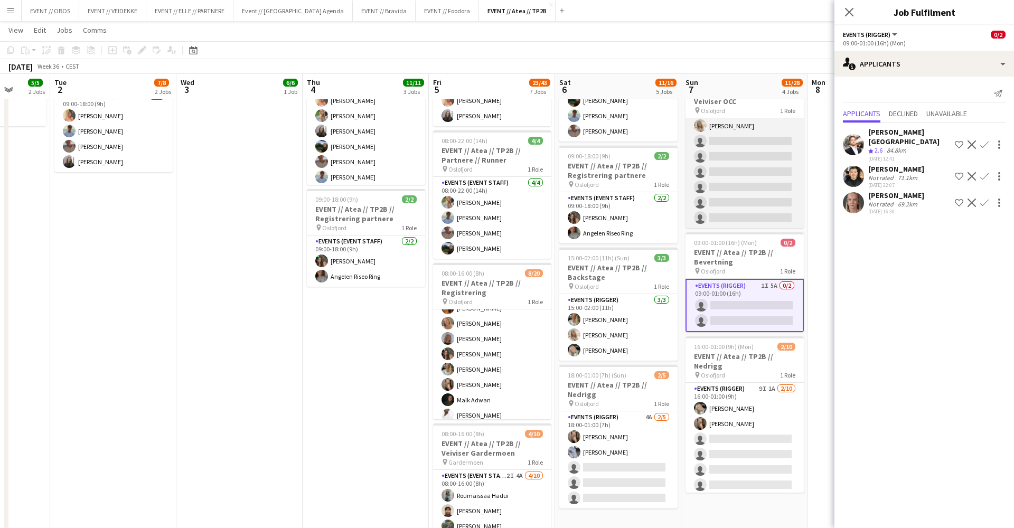
click at [756, 204] on app-card-role "Actor 1I 2A [DATE] 08:00-16:00 (8h) [PERSON_NAME] [PERSON_NAME] single-neutral-…" at bounding box center [745, 141] width 118 height 174
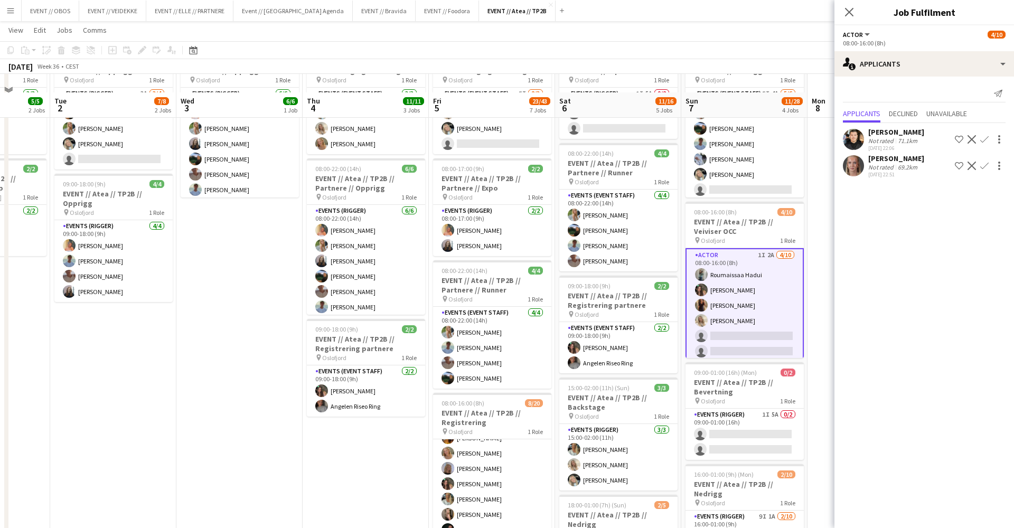
scroll to position [73, 0]
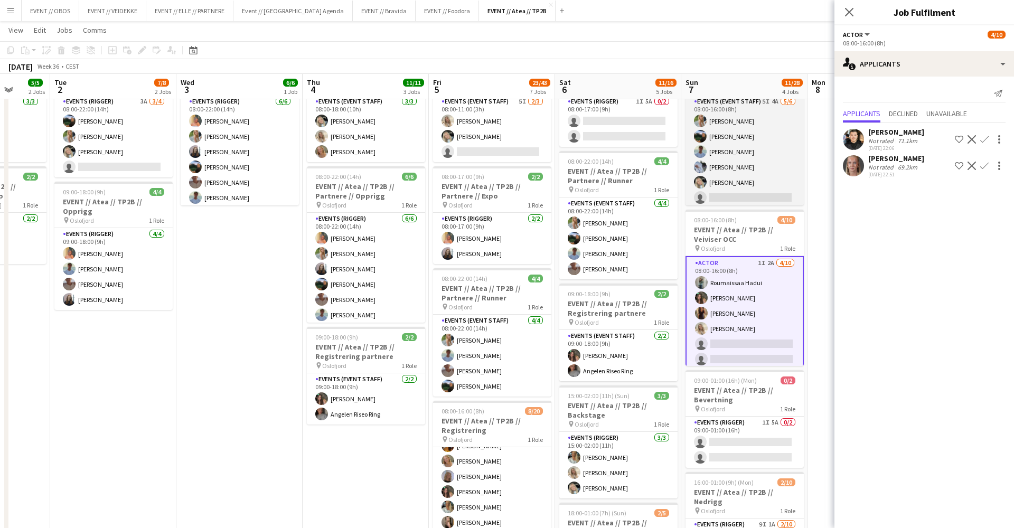
click at [756, 204] on app-card-role "Events (Event Staff) 5I 4A [DATE] 08:00-16:00 (8h) [PERSON_NAME] [PERSON_NAME] …" at bounding box center [745, 152] width 118 height 113
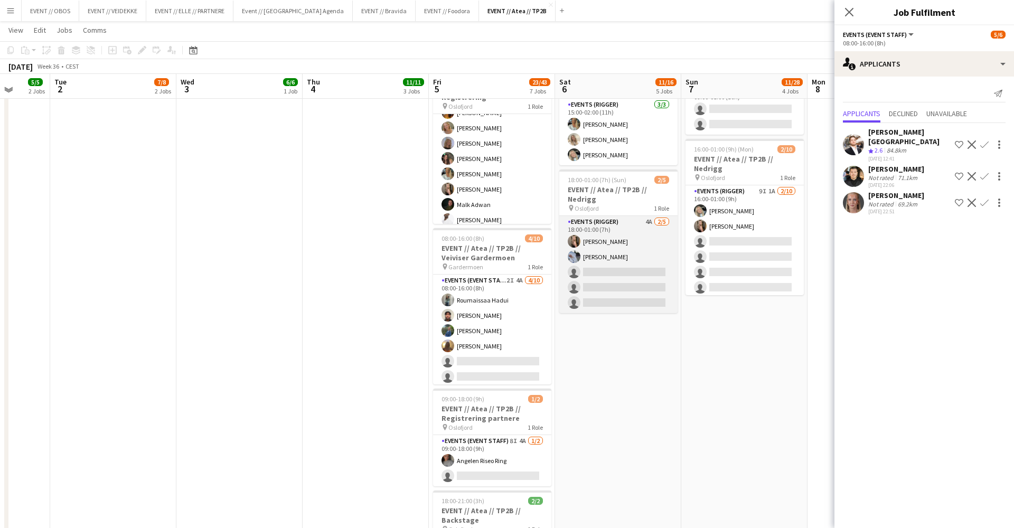
scroll to position [406, 0]
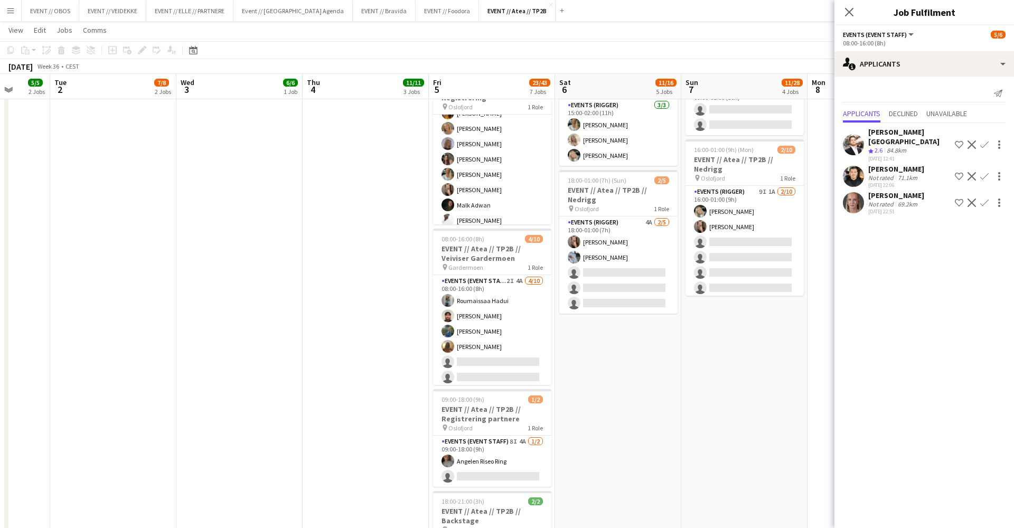
click at [848, 166] on app-user-avatar at bounding box center [853, 176] width 21 height 21
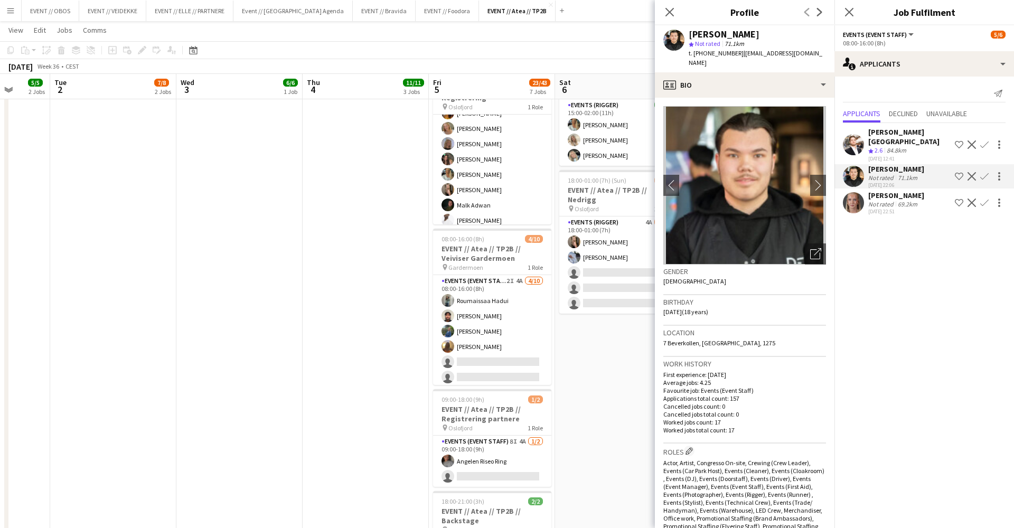
click at [851, 192] on app-user-avatar at bounding box center [853, 202] width 21 height 21
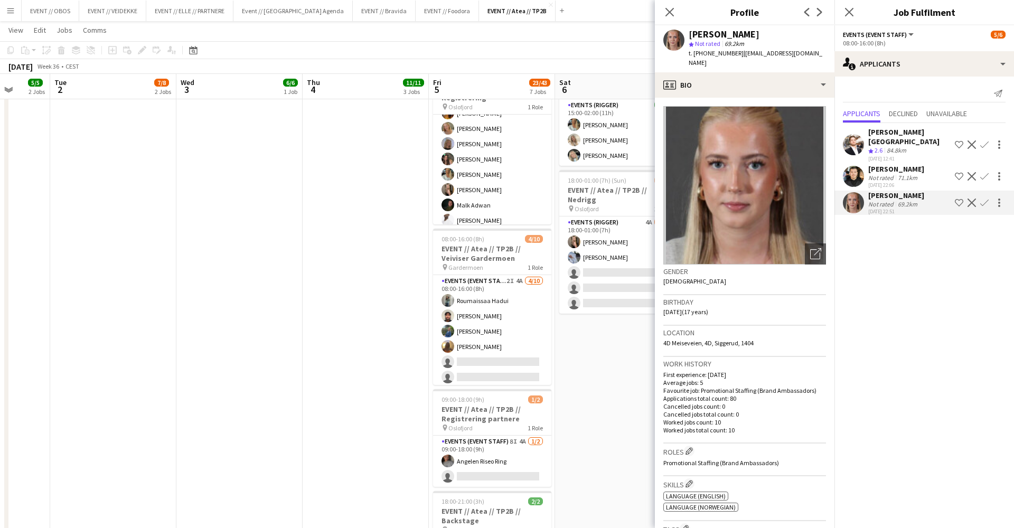
click at [576, 395] on app-date-cell "08:00-17:00 (9h) 0/2 EVENT // Atea // TP2B // Partnere // Expo pin Oslofjord 1 …" at bounding box center [618, 163] width 126 height 902
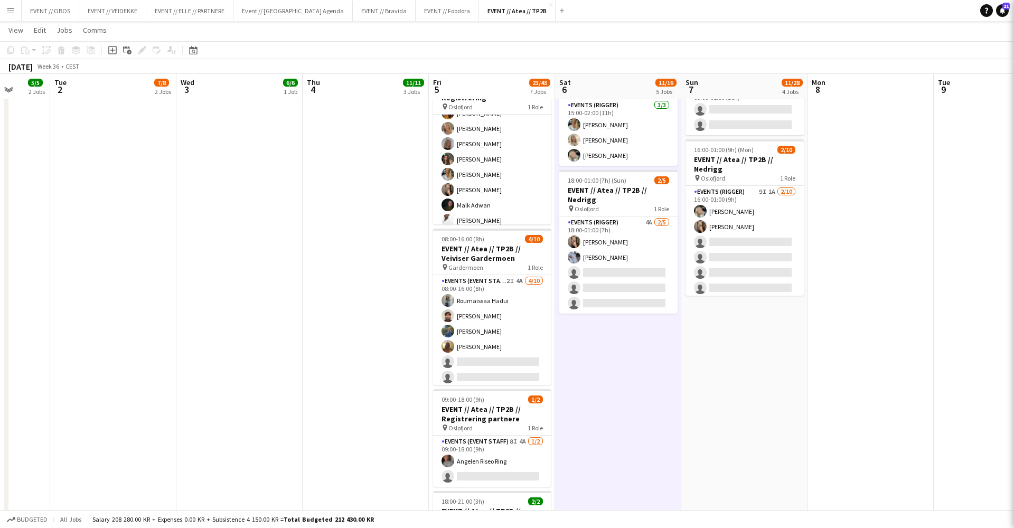
scroll to position [3, 0]
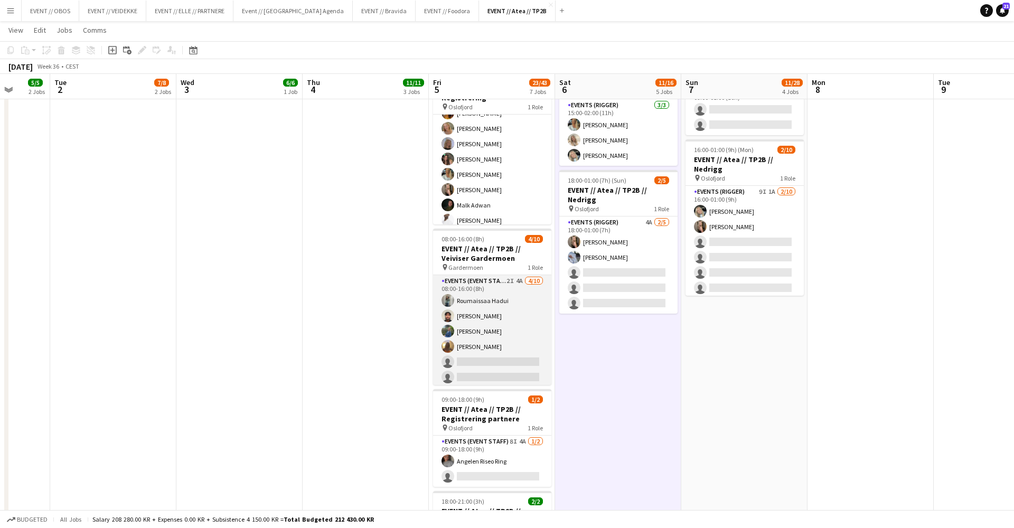
click at [532, 327] on app-card-role "Events (Event Staff) 2I 4A [DATE] 08:00-16:00 (8h) [PERSON_NAME] [PERSON_NAME] …" at bounding box center [492, 362] width 118 height 174
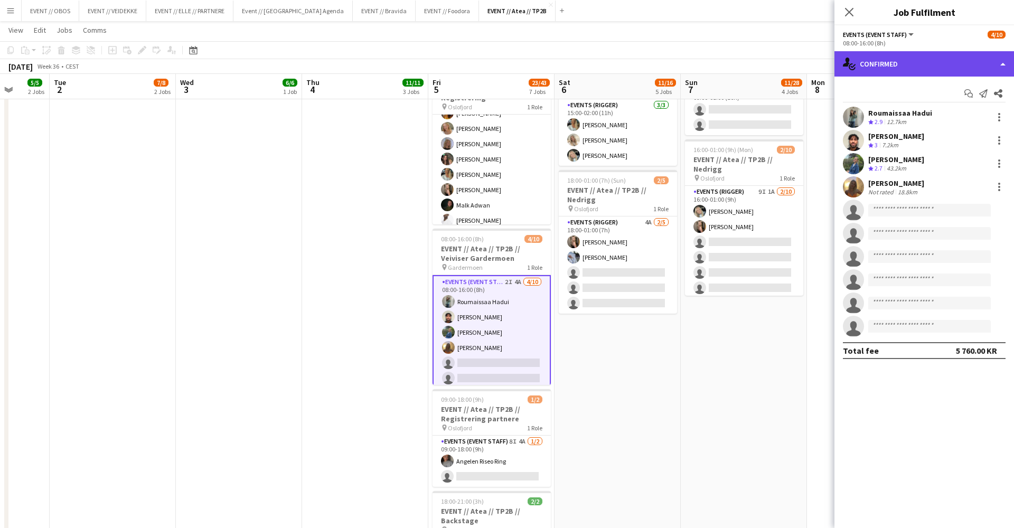
click at [878, 73] on div "single-neutral-actions-check-2 Confirmed" at bounding box center [925, 63] width 180 height 25
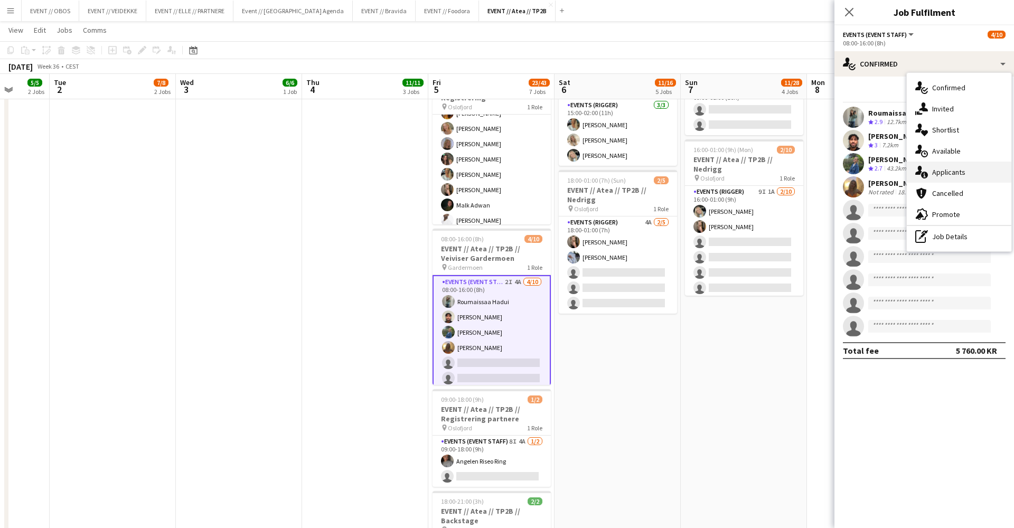
click at [940, 177] on div "single-neutral-actions-information Applicants" at bounding box center [959, 172] width 105 height 21
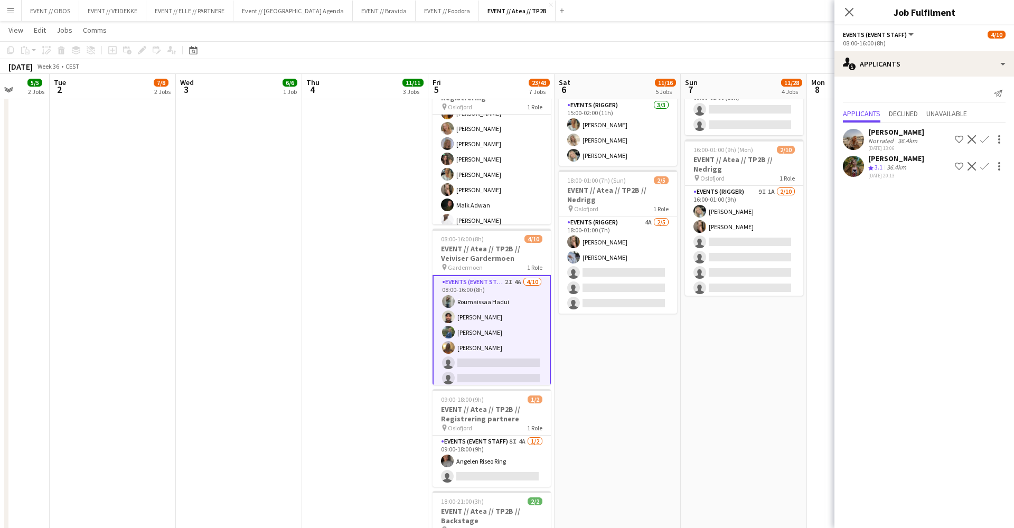
click at [843, 157] on div "[PERSON_NAME] Crew rating 3.1 36.4km [DATE] 20:13 Shortlist crew Decline Confirm" at bounding box center [925, 166] width 180 height 25
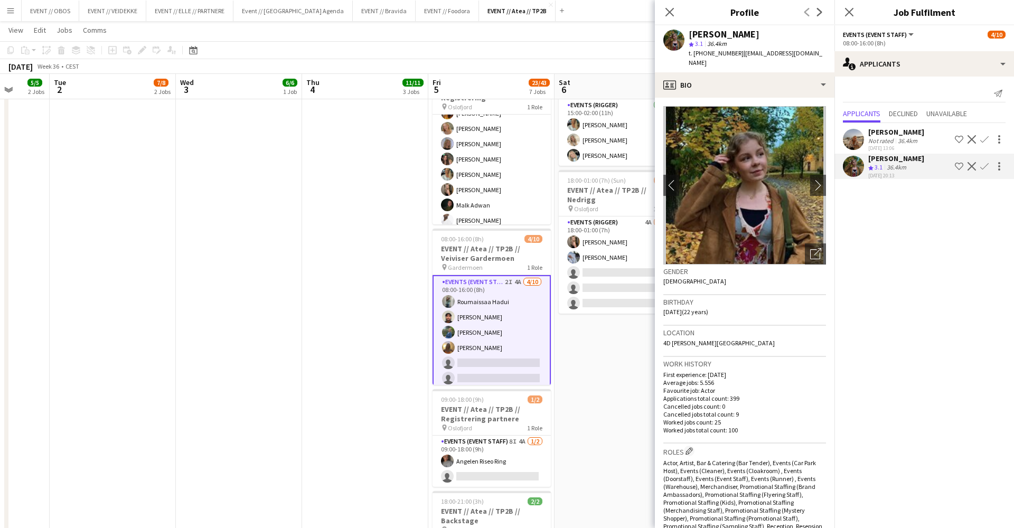
click at [987, 163] on app-icon "Confirm" at bounding box center [985, 166] width 8 height 8
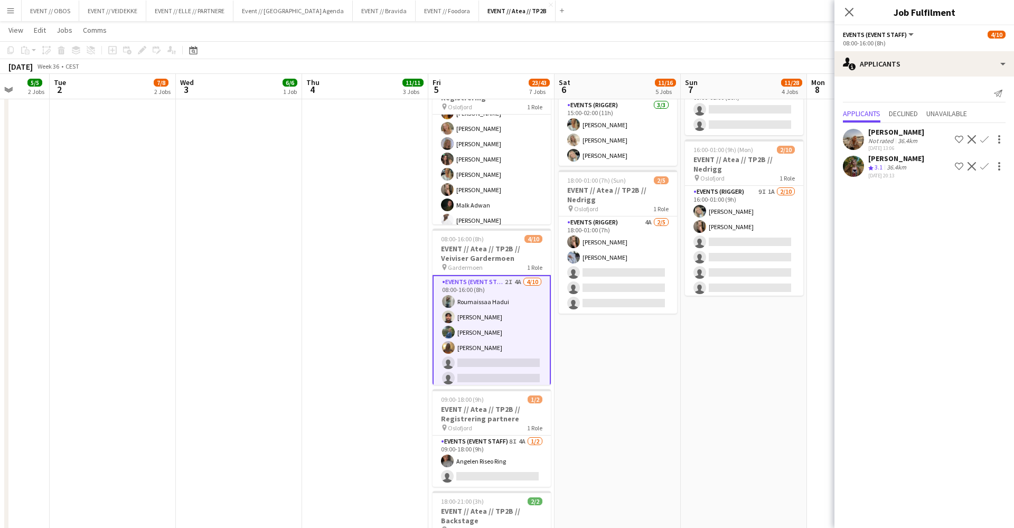
click at [985, 162] on app-icon "Confirm" at bounding box center [985, 166] width 8 height 8
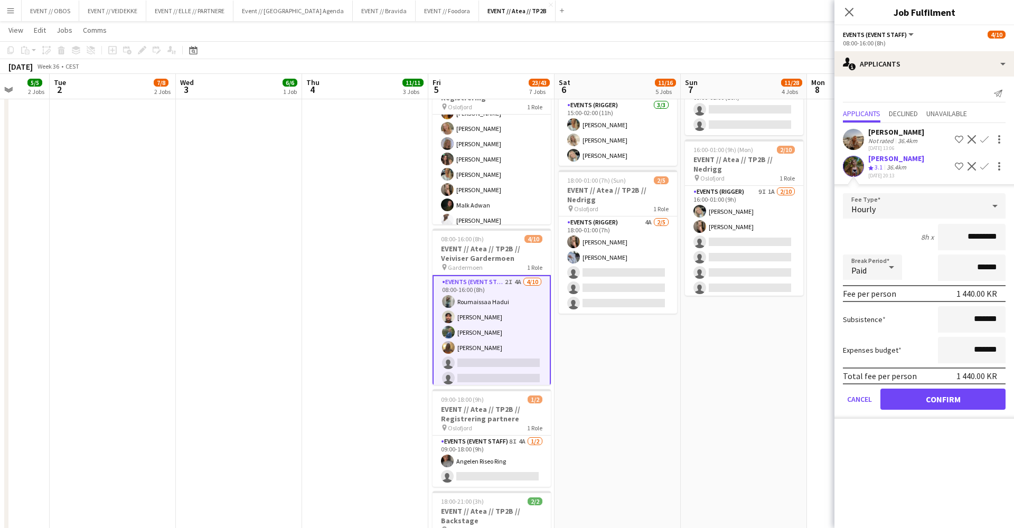
click at [962, 402] on button "Confirm" at bounding box center [943, 399] width 125 height 21
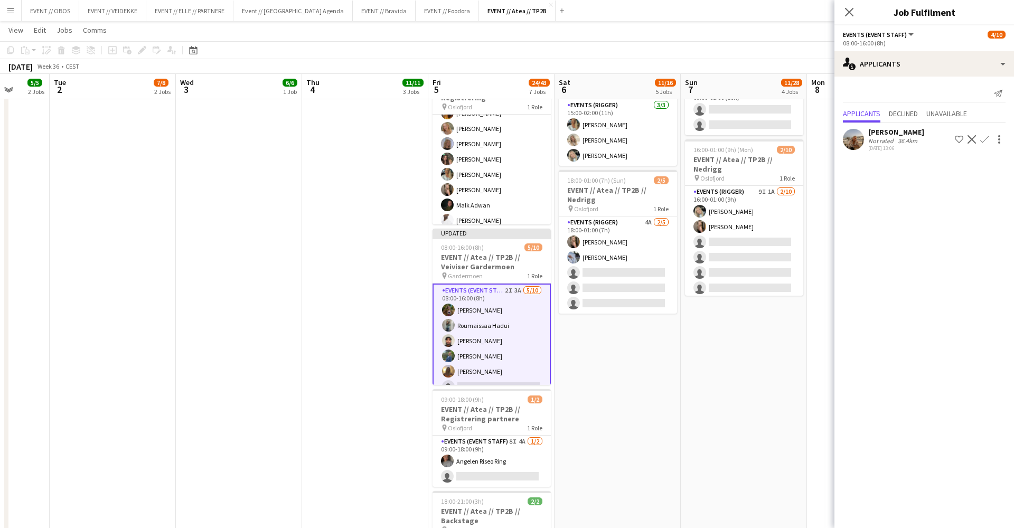
click at [851, 130] on app-user-avatar at bounding box center [853, 139] width 21 height 21
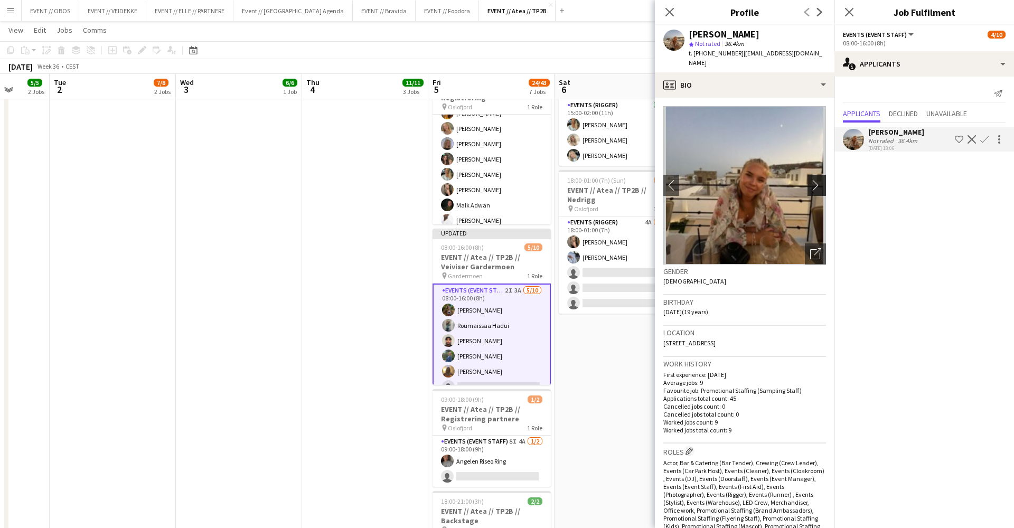
click at [824, 180] on app-icon "chevron-right" at bounding box center [818, 185] width 16 height 11
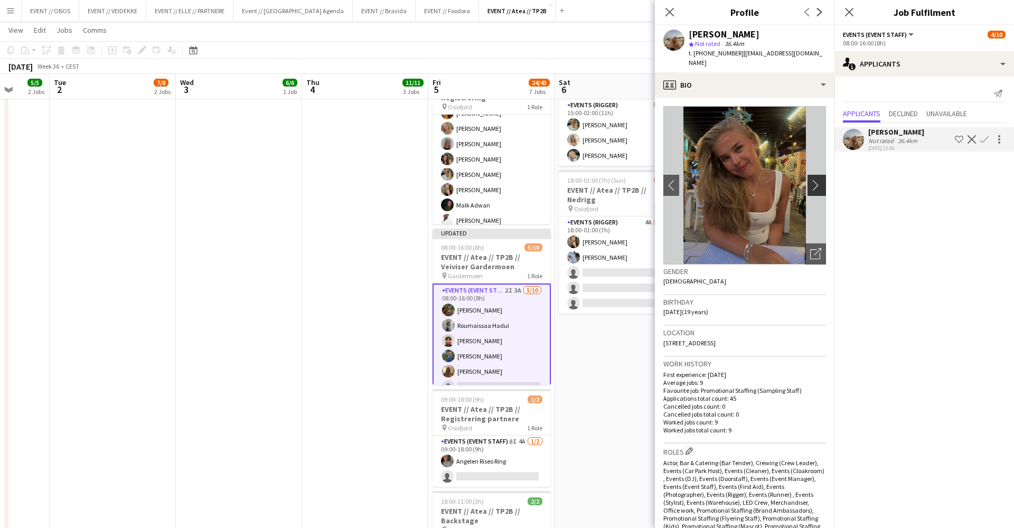
click at [824, 180] on app-icon "chevron-right" at bounding box center [818, 185] width 16 height 11
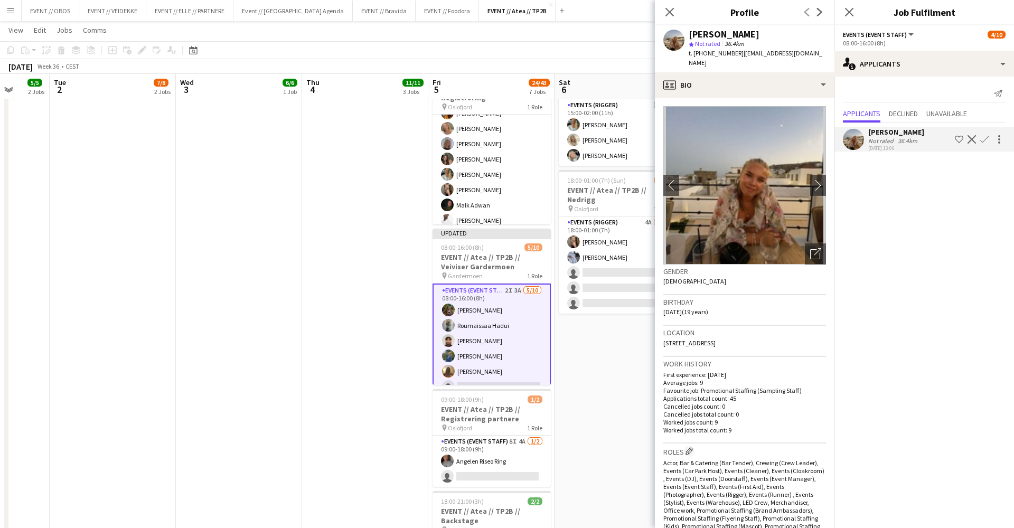
click at [983, 136] on app-icon "Confirm" at bounding box center [985, 139] width 8 height 8
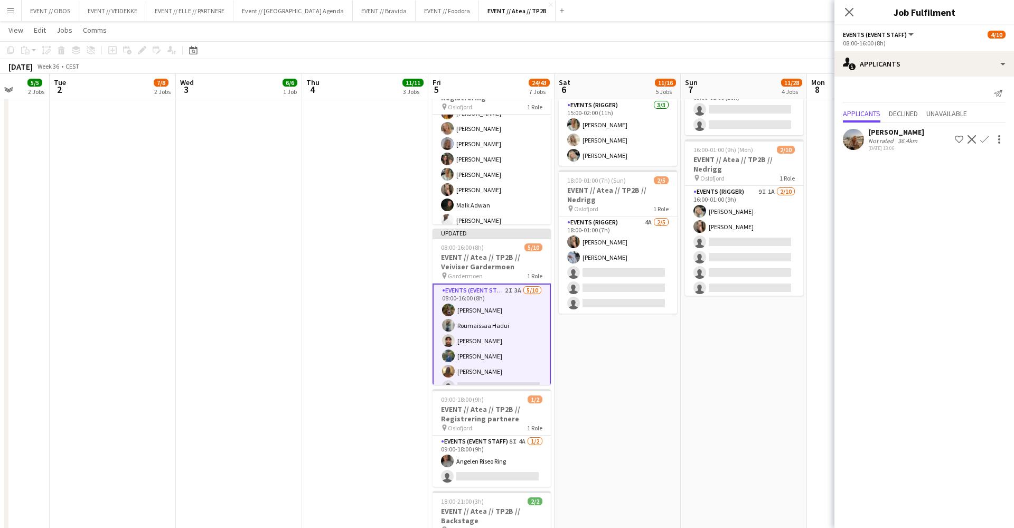
click at [985, 138] on app-icon "Confirm" at bounding box center [985, 139] width 8 height 8
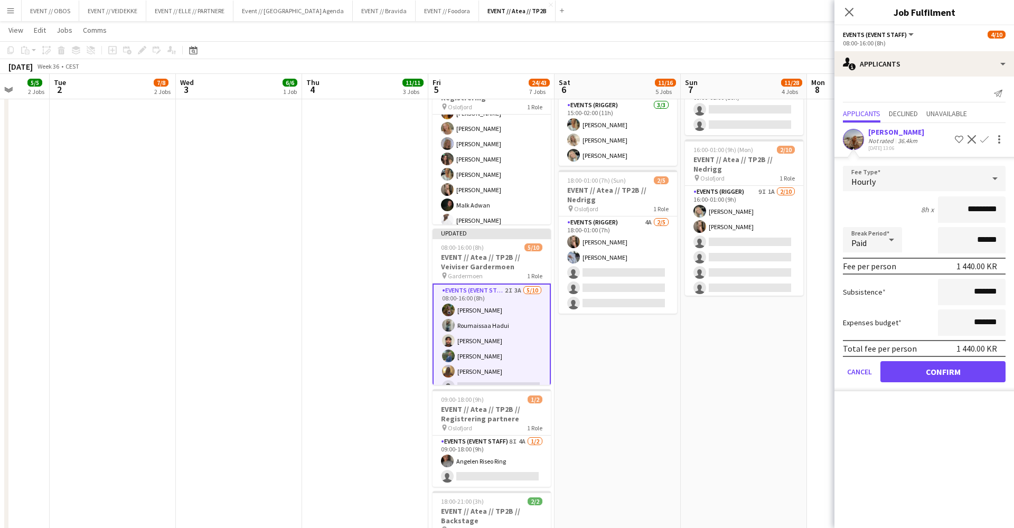
click at [938, 384] on form "Fee Type Hourly 8h x ********* Break Period Paid ****** Fee per person 1 440.00…" at bounding box center [925, 279] width 180 height 226
click at [938, 378] on button "Confirm" at bounding box center [943, 371] width 125 height 21
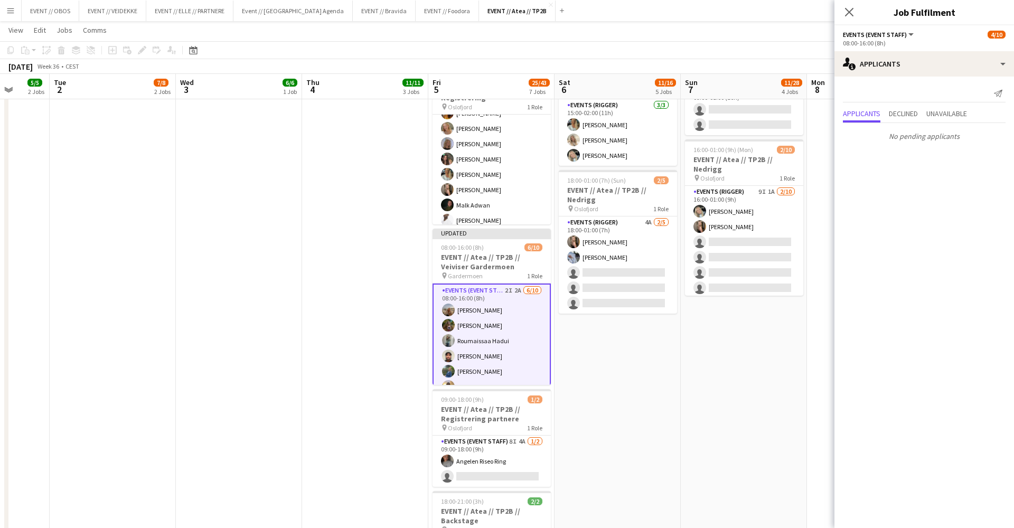
click at [800, 369] on app-date-cell "08:00-16:00 (8h) 5/6 EVENT // Atea // TP2B // Partnere // Nedrigg pin Oslofjord…" at bounding box center [744, 163] width 126 height 902
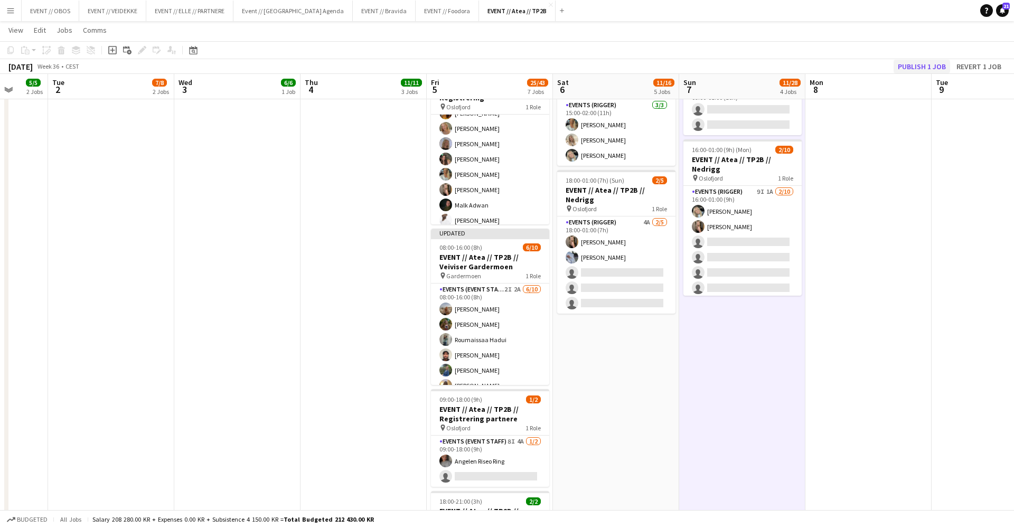
click at [923, 72] on button "Publish 1 job" at bounding box center [922, 67] width 57 height 14
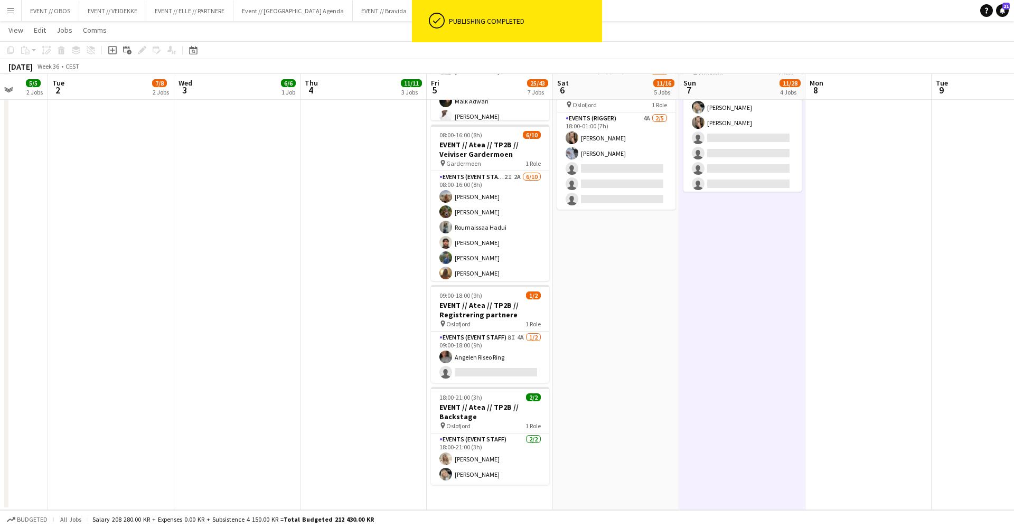
scroll to position [510, 0]
click at [513, 343] on app-card-role "Events (Event Staff) 8I 4A [DATE] 09:00-18:00 (9h) Angelen Riseo Ring single-ne…" at bounding box center [490, 357] width 118 height 51
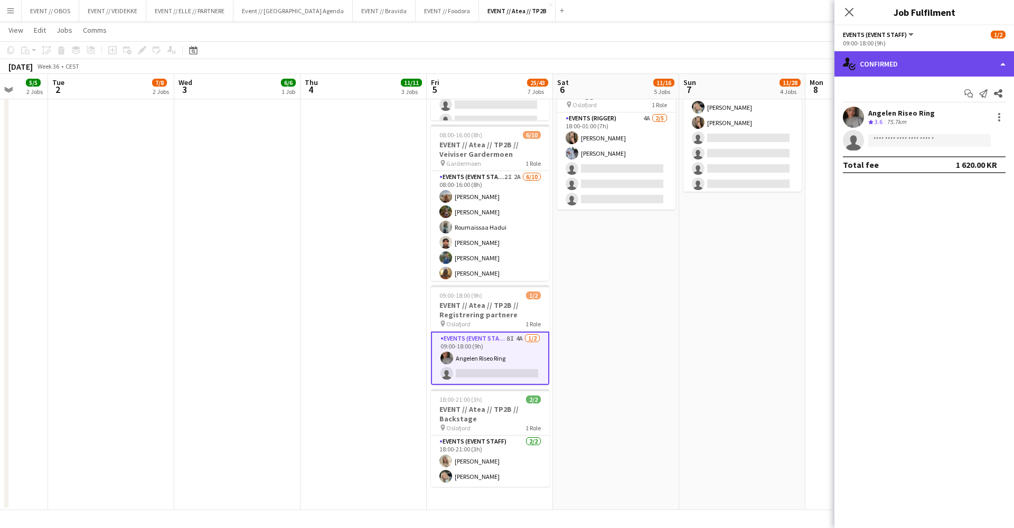
click at [858, 69] on div "single-neutral-actions-check-2 Confirmed" at bounding box center [925, 63] width 180 height 25
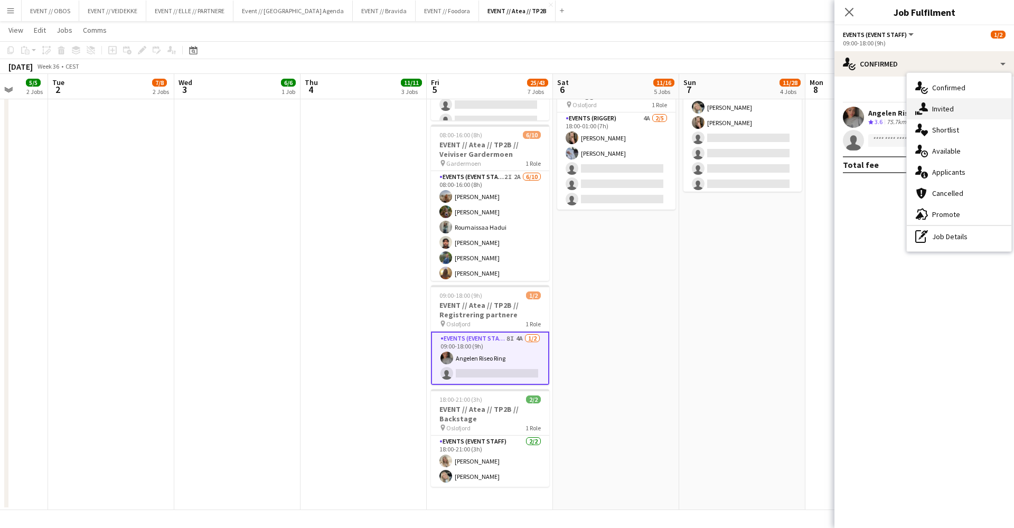
click at [937, 103] on div "single-neutral-actions-share-1 Invited" at bounding box center [959, 108] width 105 height 21
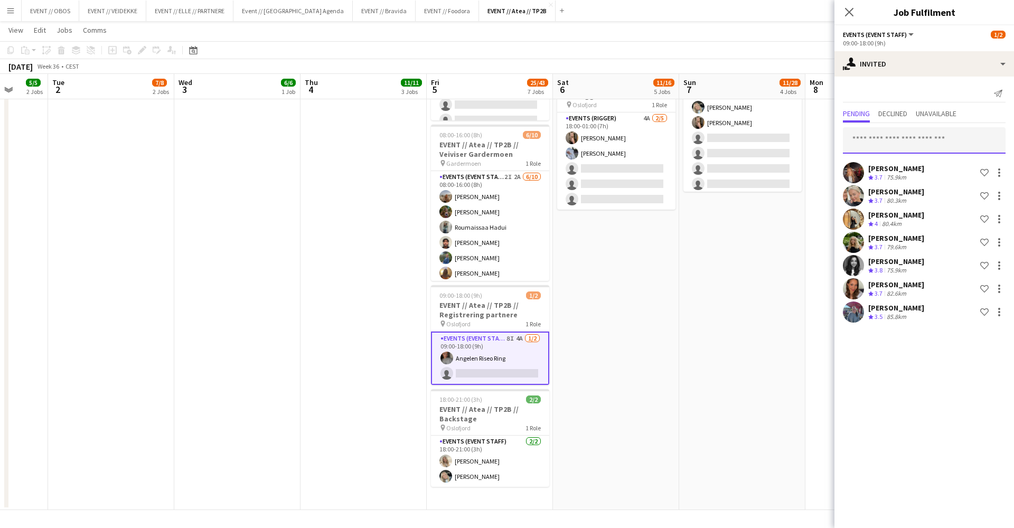
click at [905, 132] on input "text" at bounding box center [924, 140] width 163 height 26
type input "****"
click at [777, 291] on app-date-cell "08:00-16:00 (8h) 5/6 EVENT // Atea // TP2B // Partnere // Nedrigg pin Oslofjord…" at bounding box center [742, 59] width 126 height 902
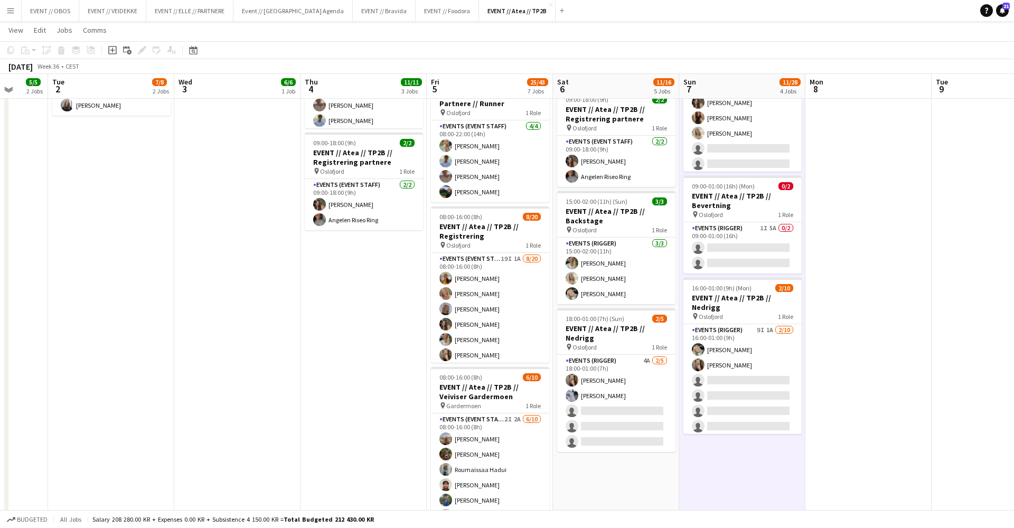
scroll to position [267, 0]
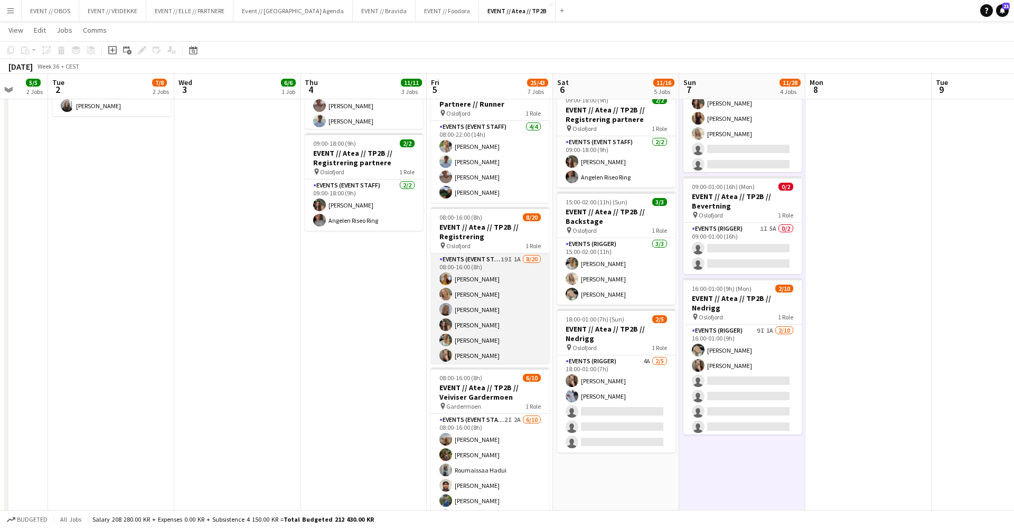
click at [461, 312] on app-card-role "Events (Event Staff) 19I 1A [DATE] 08:00-16:00 (8h) [PERSON_NAME] [PERSON_NAME]…" at bounding box center [490, 417] width 118 height 327
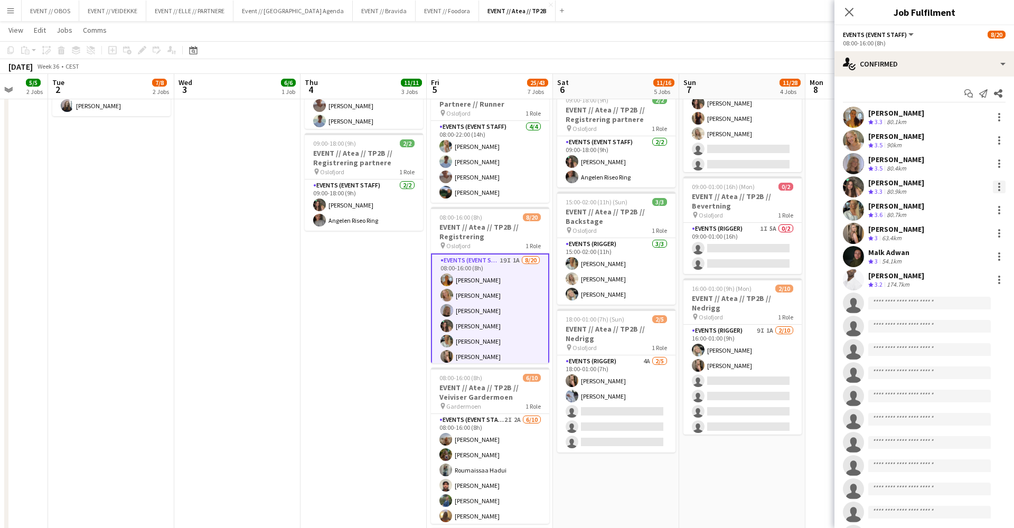
click at [1001, 184] on div at bounding box center [999, 187] width 13 height 13
click at [940, 303] on span "Remove" at bounding box center [948, 307] width 32 height 9
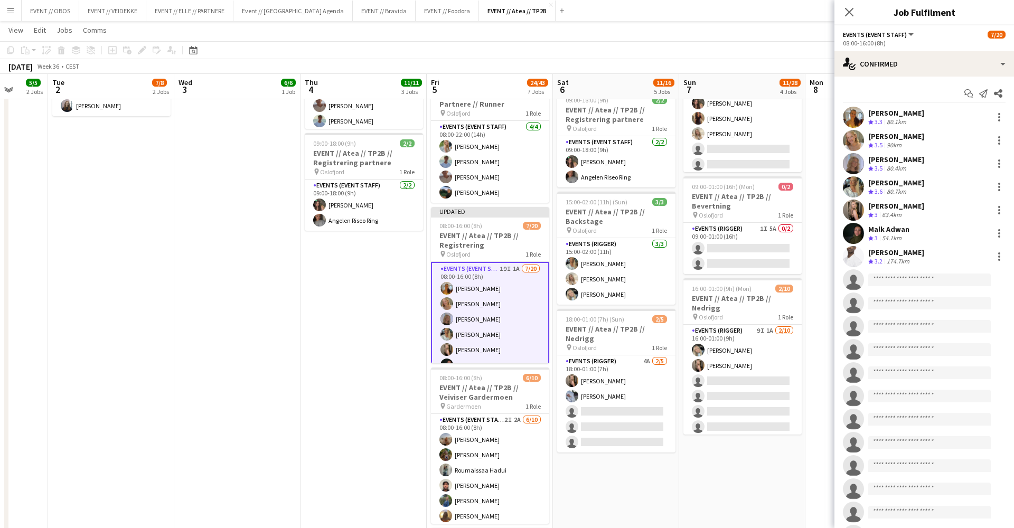
click at [769, 505] on app-date-cell "08:00-16:00 (8h) 5/6 EVENT // Atea // TP2B // Partnere // Nedrigg pin Oslofjord…" at bounding box center [742, 302] width 126 height 902
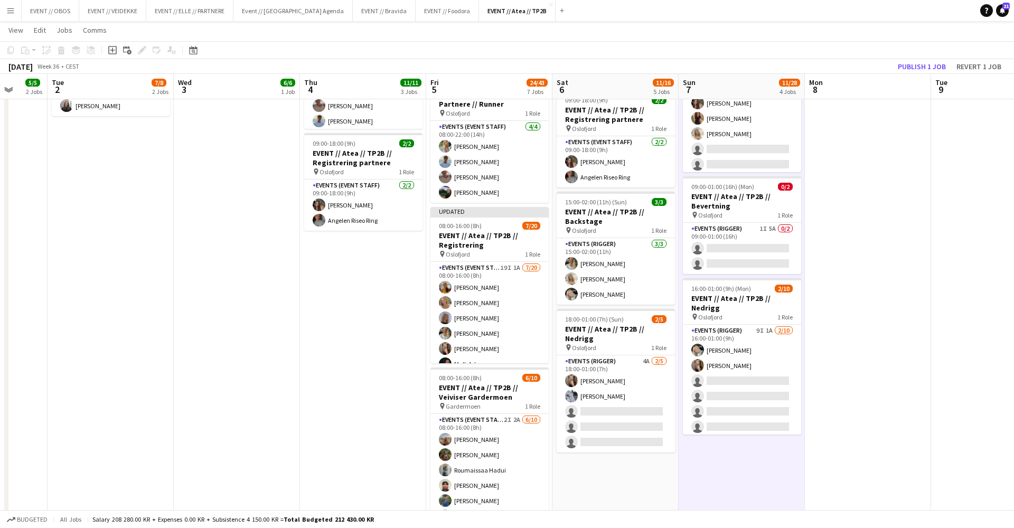
click at [918, 76] on app-board-header-date "Mon 8" at bounding box center [868, 86] width 126 height 25
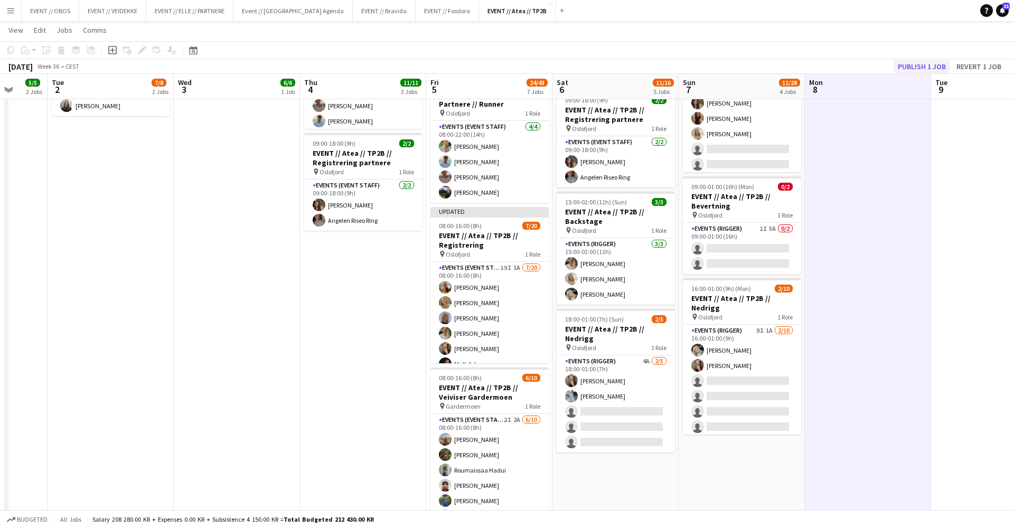
click at [918, 64] on button "Publish 1 job" at bounding box center [922, 67] width 57 height 14
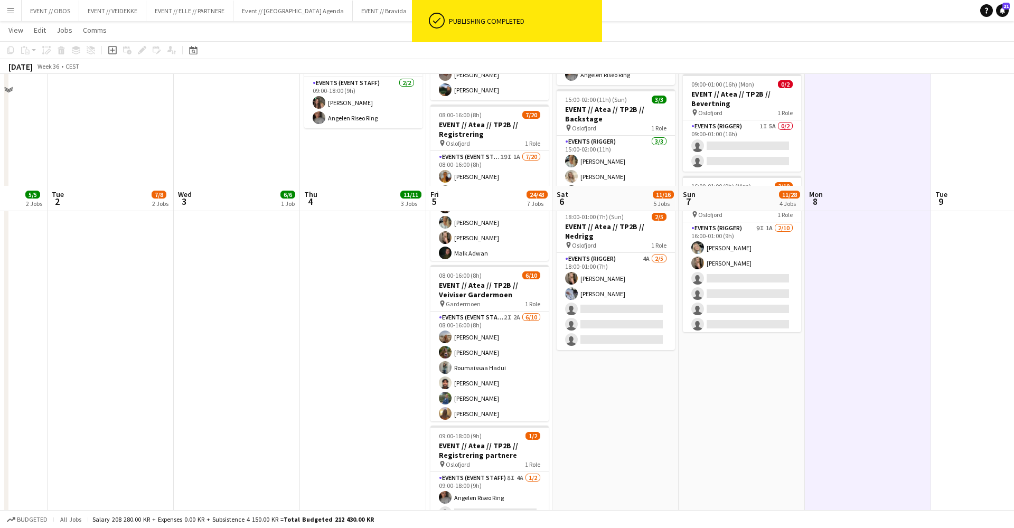
scroll to position [482, 0]
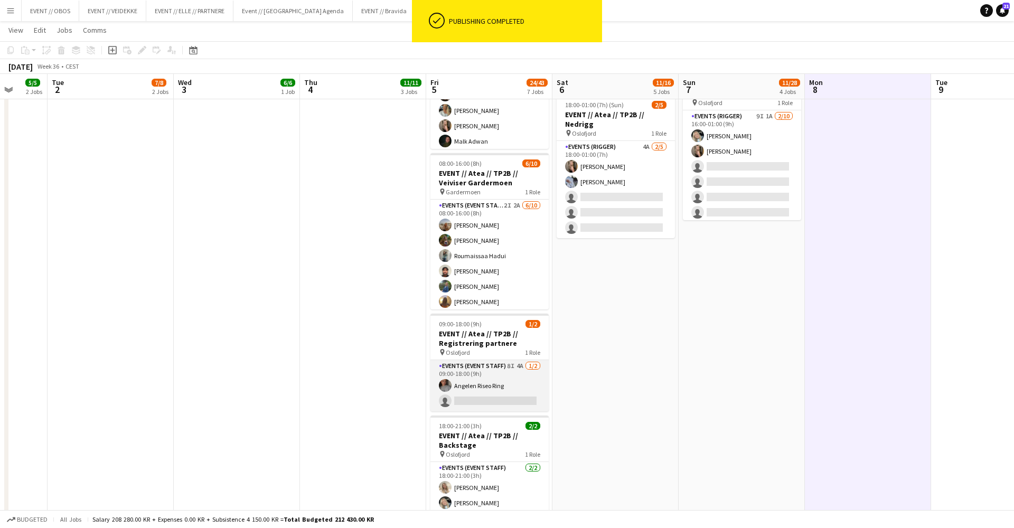
click at [470, 411] on app-card-role "Events (Event Staff) 8I 4A [DATE] 09:00-18:00 (9h) Angelen Riseo Ring single-ne…" at bounding box center [490, 385] width 118 height 51
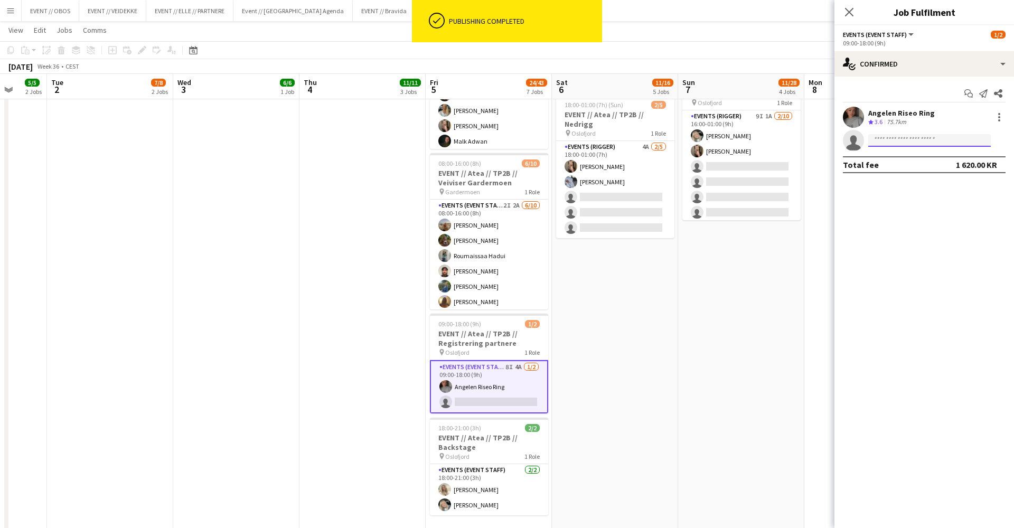
click at [893, 138] on input at bounding box center [930, 140] width 123 height 13
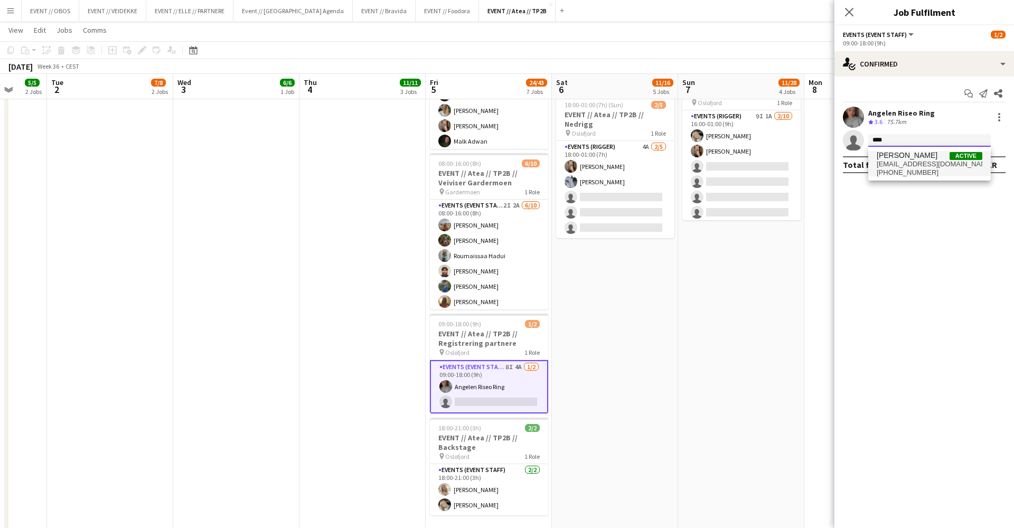
type input "****"
click at [898, 158] on span "[PERSON_NAME]" at bounding box center [907, 155] width 61 height 9
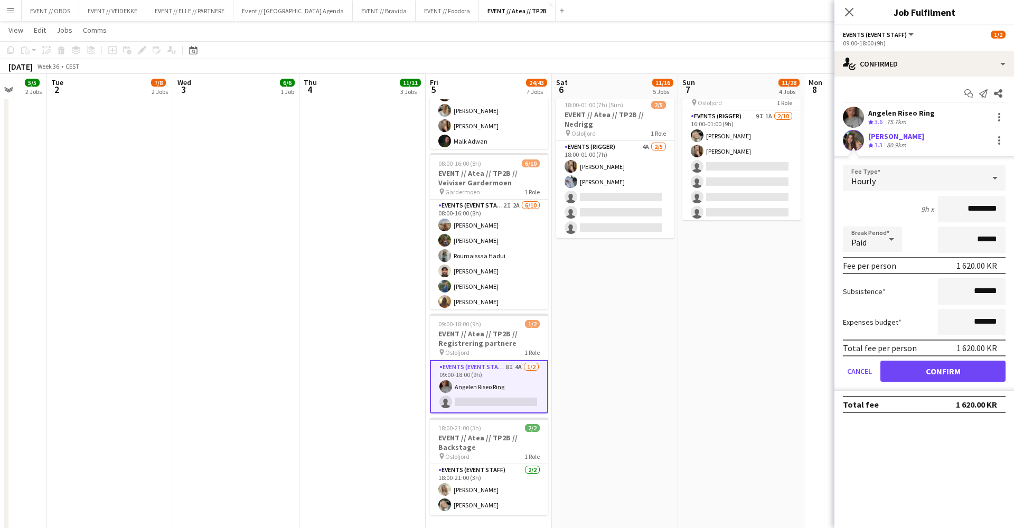
click at [918, 363] on button "Confirm" at bounding box center [943, 371] width 125 height 21
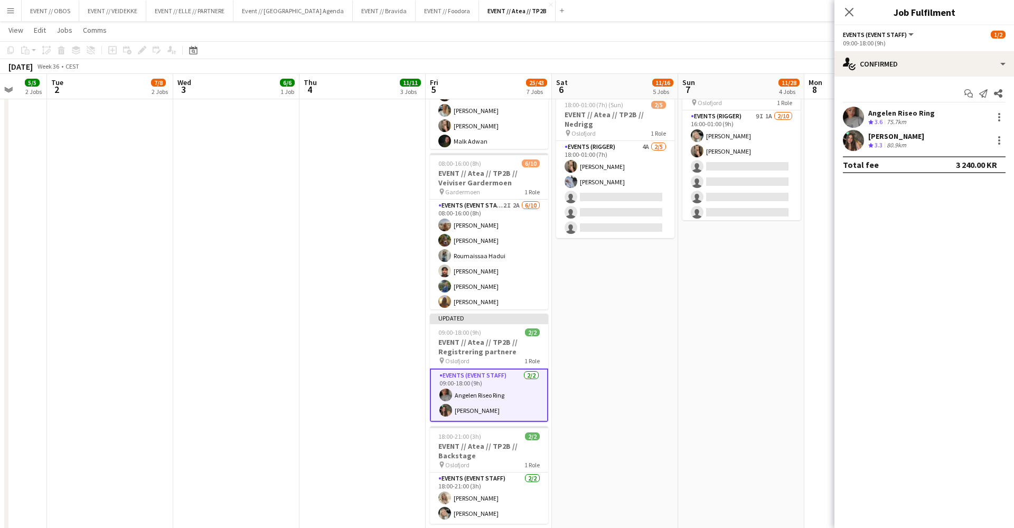
click at [786, 346] on app-date-cell "08:00-16:00 (8h) 5/6 EVENT // Atea // TP2B // Partnere // Nedrigg pin Oslofjord…" at bounding box center [741, 87] width 126 height 902
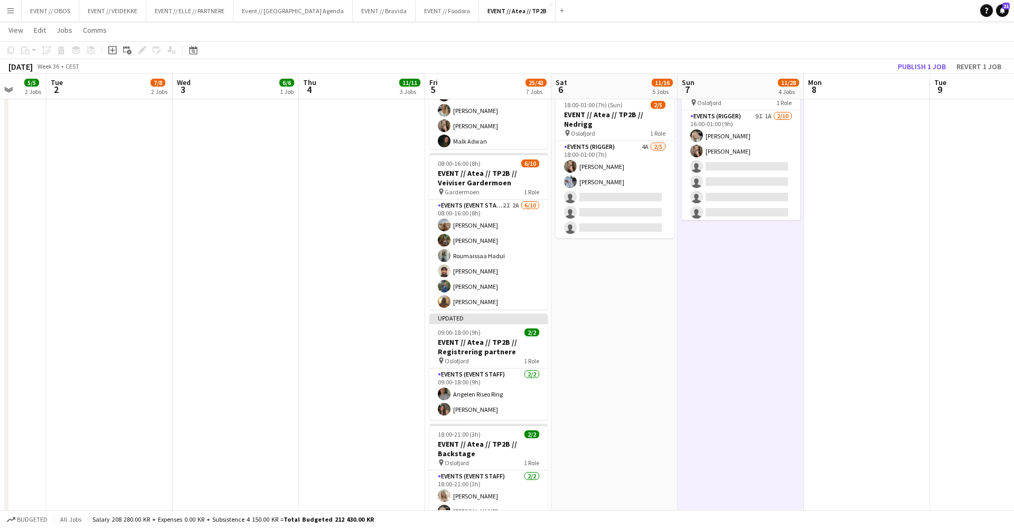
click at [912, 48] on app-toolbar "Copy Paste Paste Command V Paste with crew Command Shift V Paste linked Job [GE…" at bounding box center [507, 50] width 1014 height 18
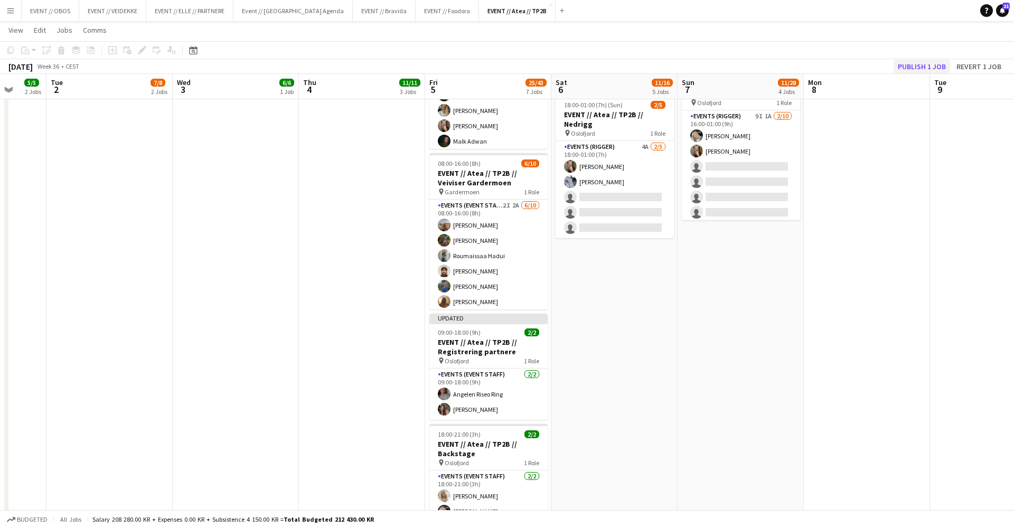
click at [914, 65] on button "Publish 1 job" at bounding box center [922, 67] width 57 height 14
